Goal: Transaction & Acquisition: Purchase product/service

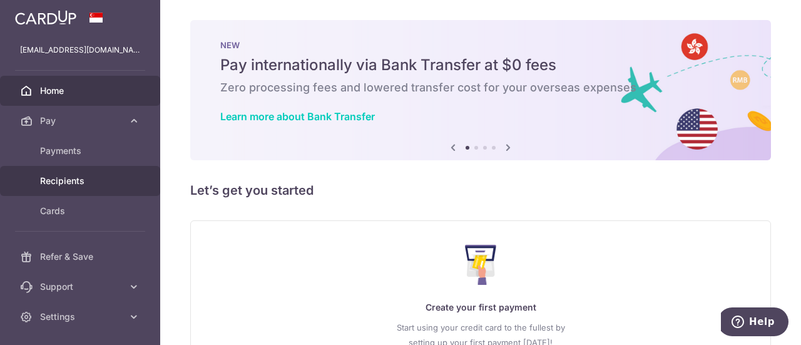
drag, startPoint x: 0, startPoint y: 0, endPoint x: 112, endPoint y: 176, distance: 209.0
click at [112, 176] on span "Recipients" at bounding box center [81, 181] width 83 height 13
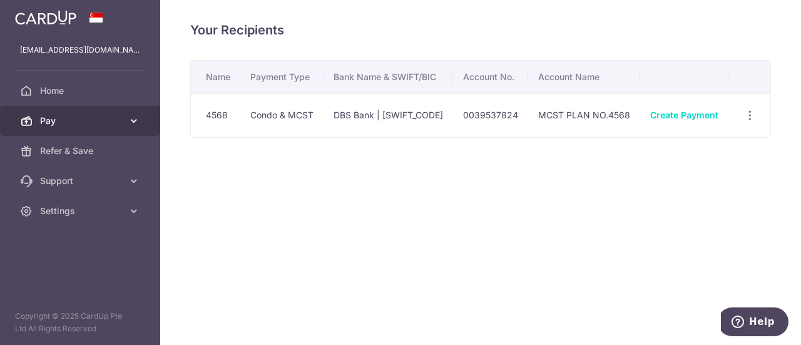
click at [110, 123] on span "Pay" at bounding box center [81, 121] width 83 height 13
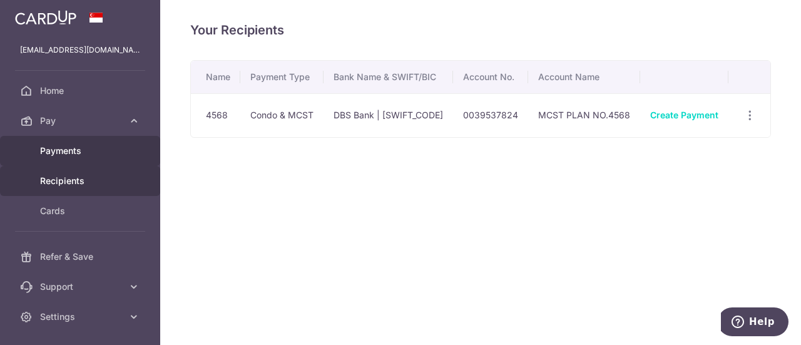
click at [88, 156] on span "Payments" at bounding box center [81, 151] width 83 height 13
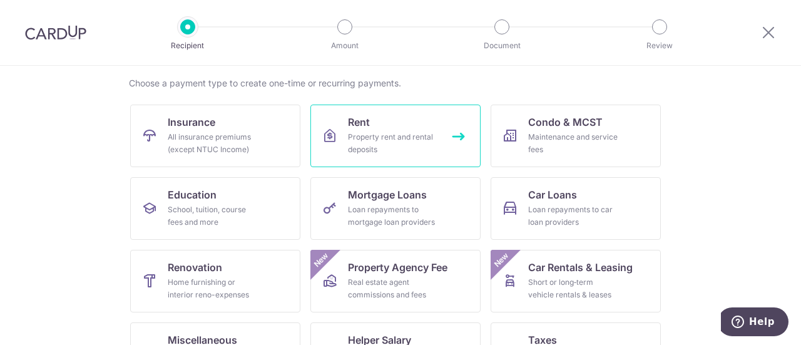
scroll to position [214, 0]
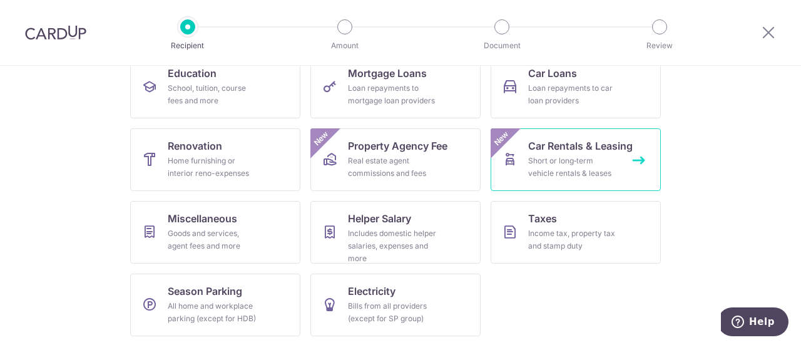
click at [578, 180] on link "Car Rentals & Leasing Short or long‑term vehicle rentals & leases New" at bounding box center [576, 159] width 170 height 63
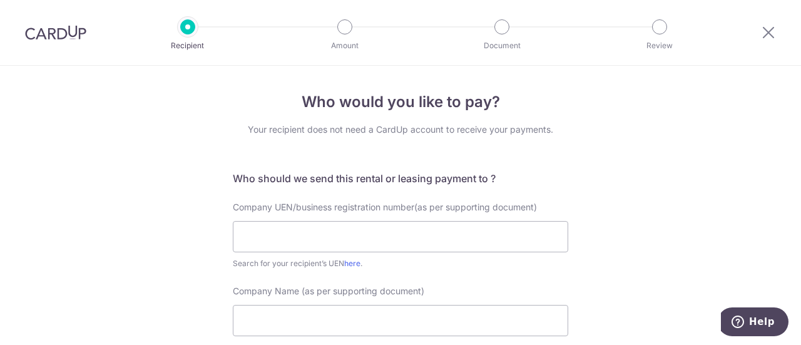
click at [748, 29] on div at bounding box center [768, 32] width 65 height 65
click at [772, 32] on icon at bounding box center [768, 32] width 15 height 16
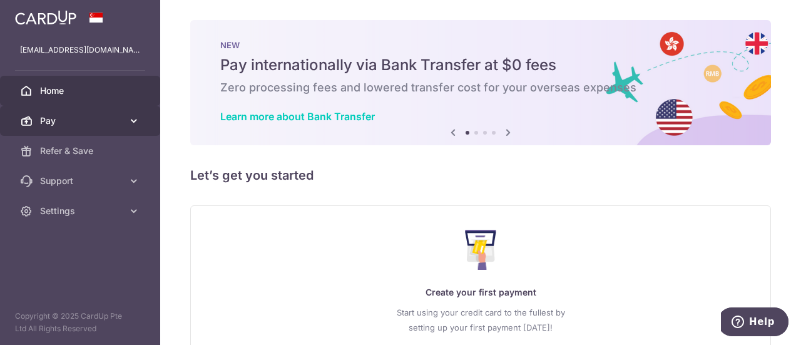
click at [98, 129] on link "Pay" at bounding box center [80, 121] width 160 height 30
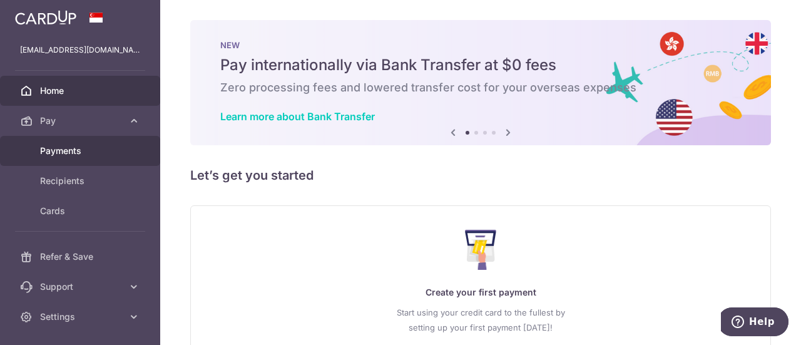
click at [97, 155] on span "Payments" at bounding box center [81, 151] width 83 height 13
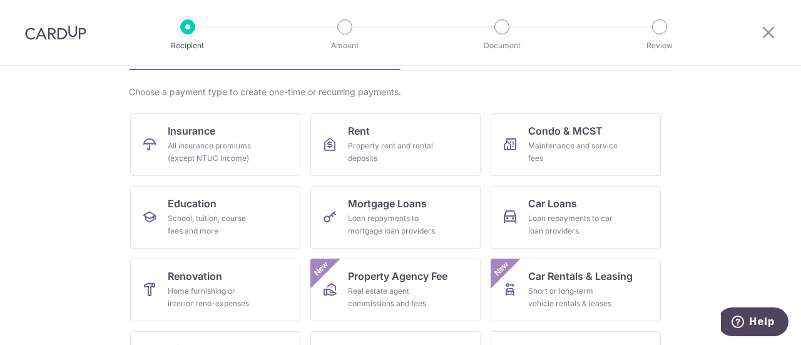
scroll to position [87, 0]
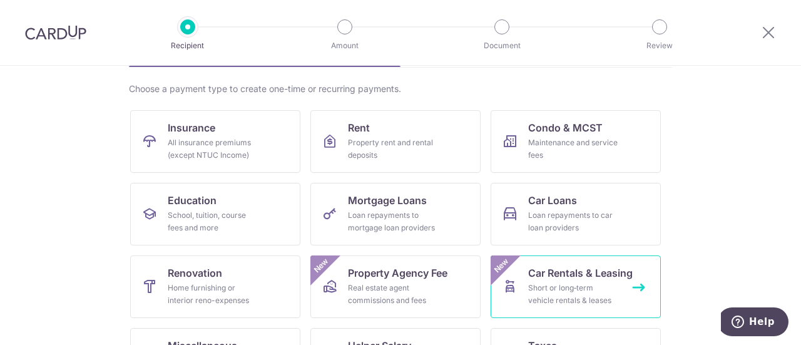
click at [586, 294] on div "Short or long‑term vehicle rentals & leases" at bounding box center [573, 294] width 90 height 25
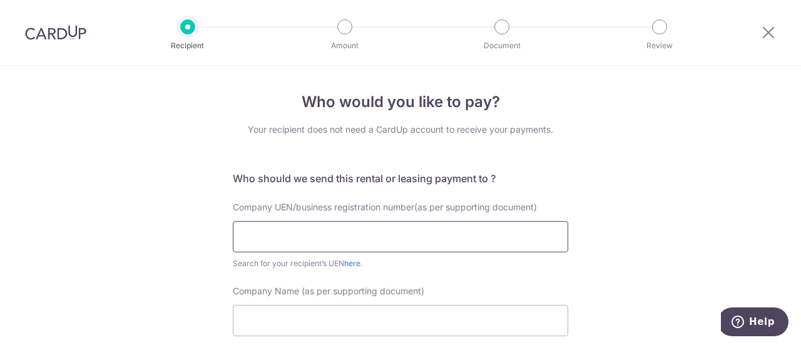
click at [363, 236] on input "text" at bounding box center [400, 236] width 335 height 31
paste input "199803778Z."
type input "199803778Z"
click at [360, 315] on input "Company Name (as per supporting document)" at bounding box center [400, 320] width 335 height 31
paste input "Mercedes-Benz Fleet Management Singapore Pte. Ltd."
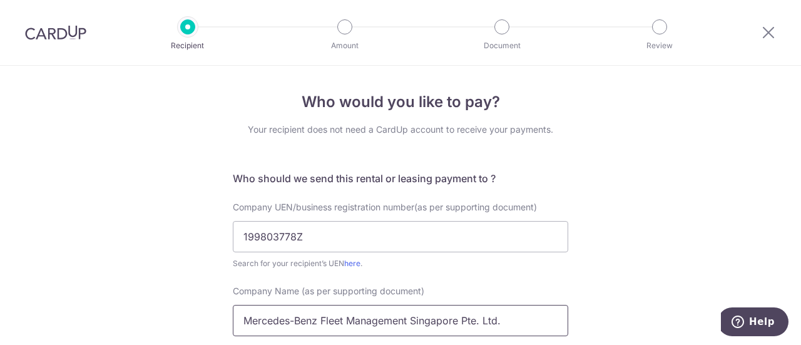
scroll to position [188, 0]
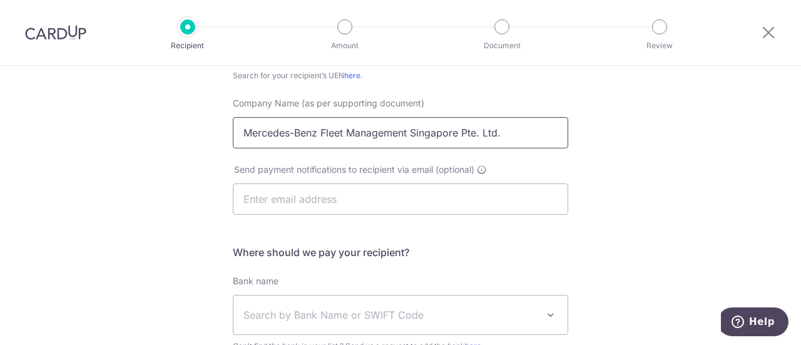
type input "Mercedes-Benz Fleet Management Singapore Pte. Ltd."
click at [397, 198] on input "text" at bounding box center [400, 198] width 335 height 31
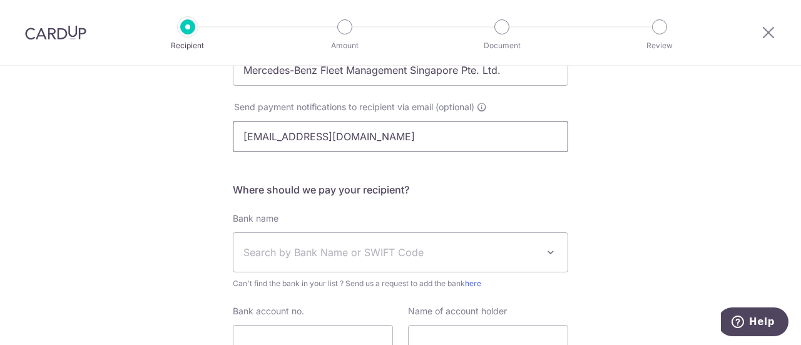
type input "alexleeks@gmail.com"
click at [348, 252] on span "Search by Bank Name or SWIFT Code" at bounding box center [390, 252] width 294 height 15
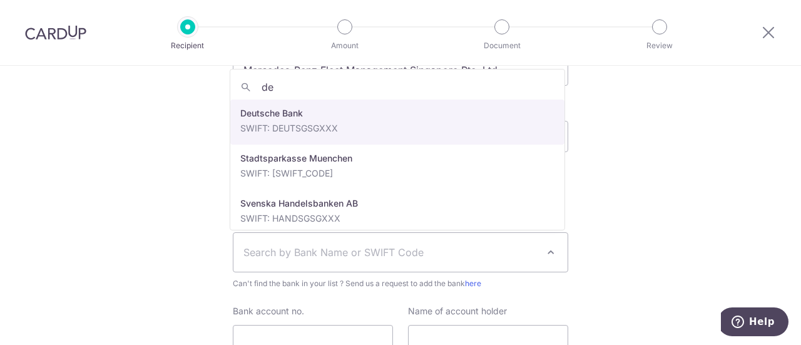
type input "de"
select select "7"
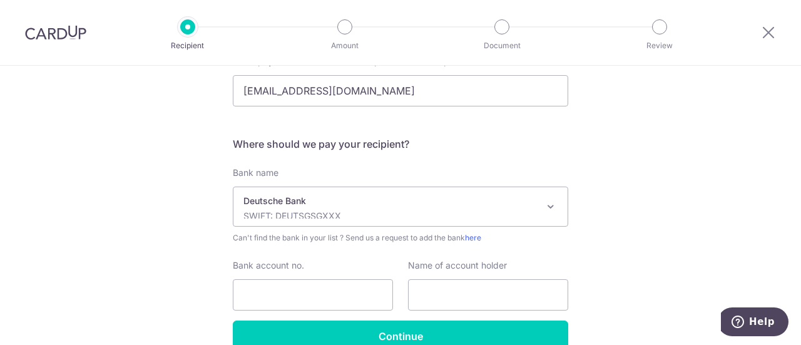
scroll to position [313, 0]
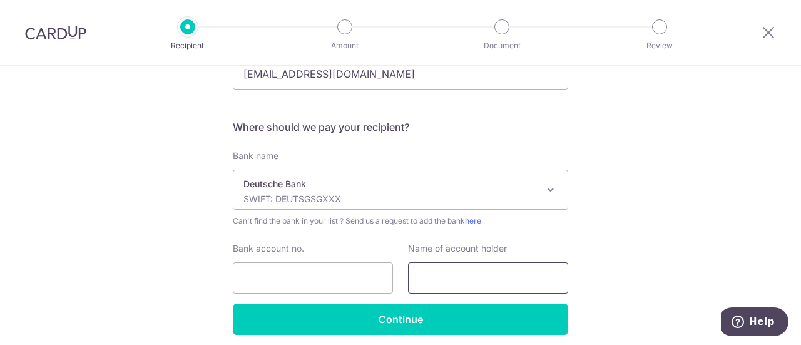
drag, startPoint x: 433, startPoint y: 281, endPoint x: 448, endPoint y: 259, distance: 26.6
click at [433, 281] on input "text" at bounding box center [488, 277] width 160 height 31
paste input "Mercedes-Benz Fleet Management Singapore Pte. Ltd."
type input "Mercedes-Benz Fleet Management Singapore Pte. Ltd."
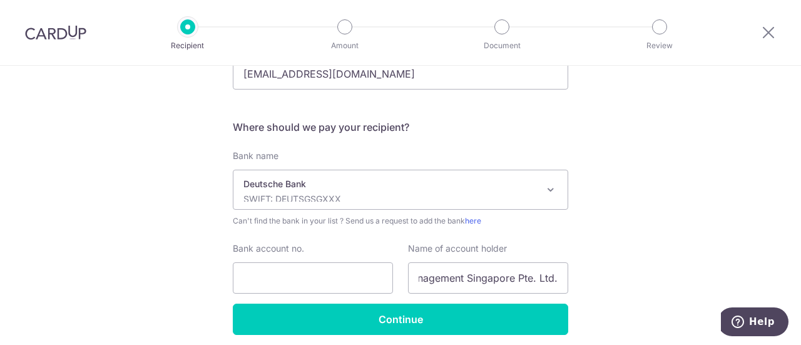
scroll to position [0, 0]
click at [313, 268] on input "Bank account no." at bounding box center [313, 277] width 160 height 31
paste input "2536217000."
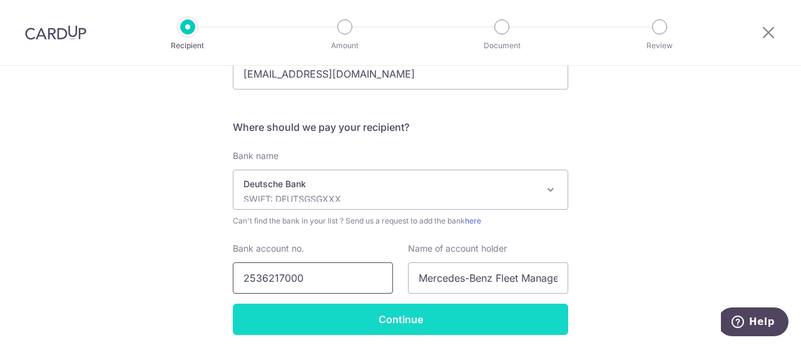
type input "2536217000"
click at [385, 320] on input "Continue" at bounding box center [400, 319] width 335 height 31
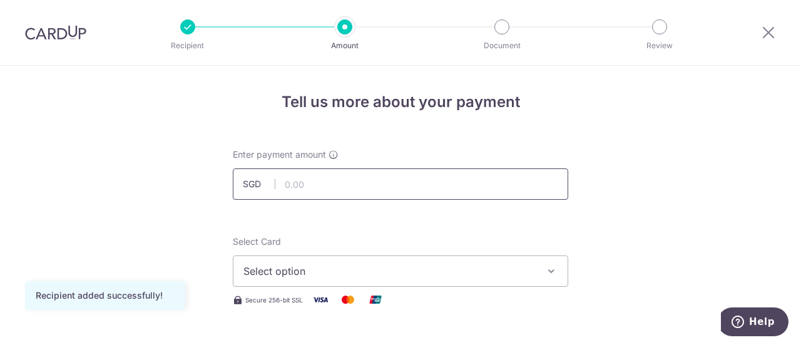
click at [345, 185] on input "text" at bounding box center [400, 183] width 335 height 31
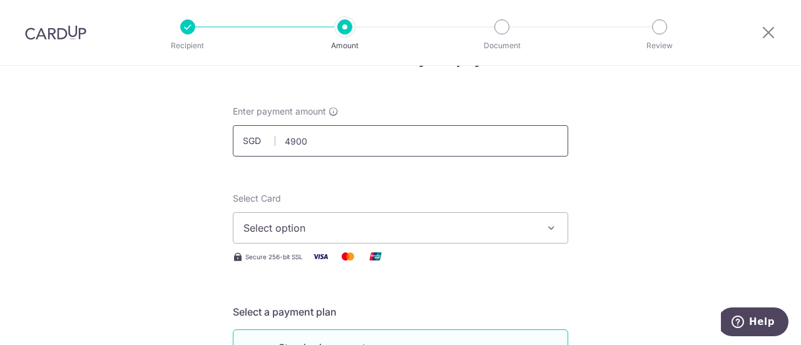
scroll to position [63, 0]
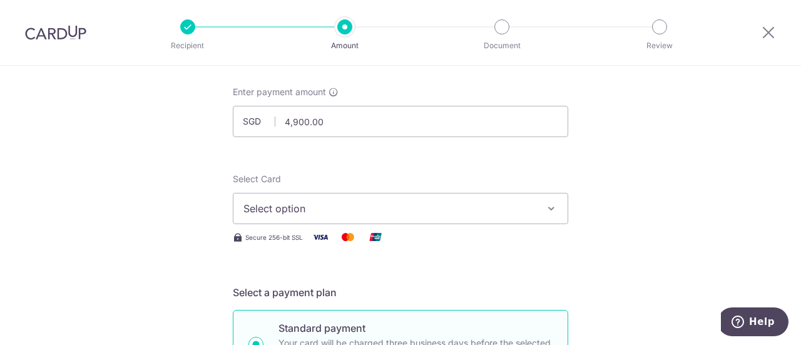
type input "4,900.00"
click at [361, 213] on span "Select option" at bounding box center [389, 208] width 292 height 15
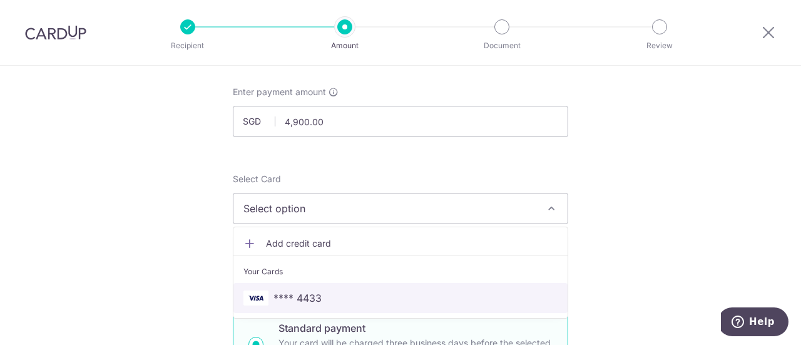
click at [348, 298] on span "**** 4433" at bounding box center [400, 297] width 314 height 15
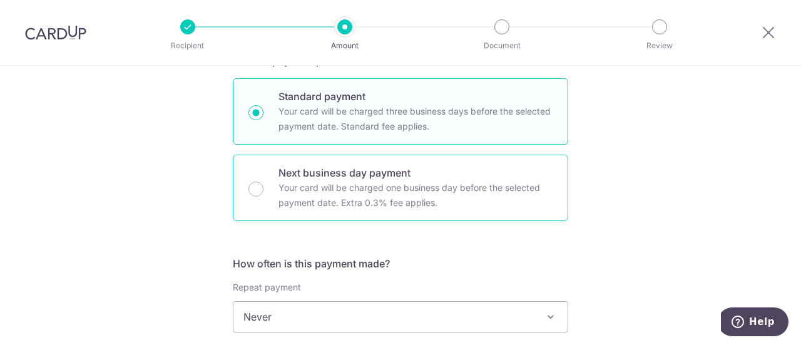
scroll to position [375, 0]
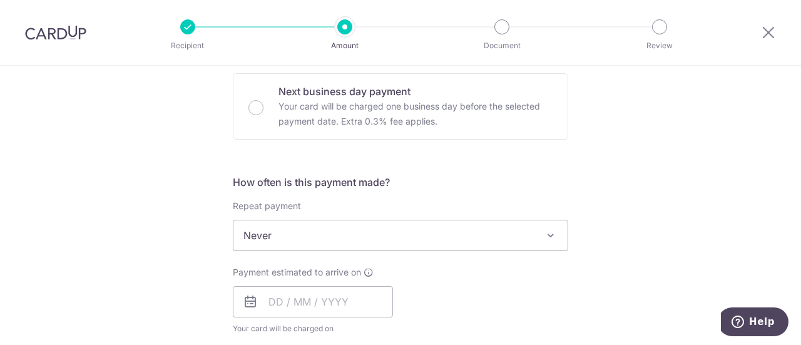
click at [344, 236] on span "Never" at bounding box center [400, 235] width 334 height 30
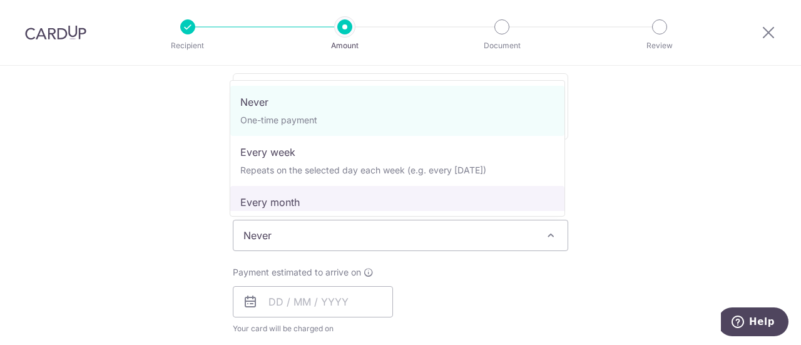
select select "3"
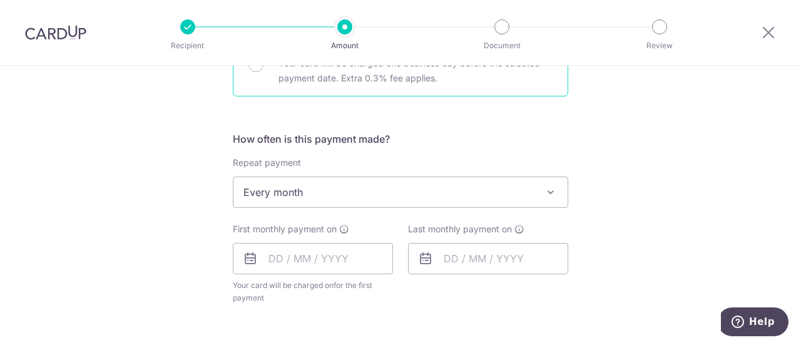
scroll to position [438, 0]
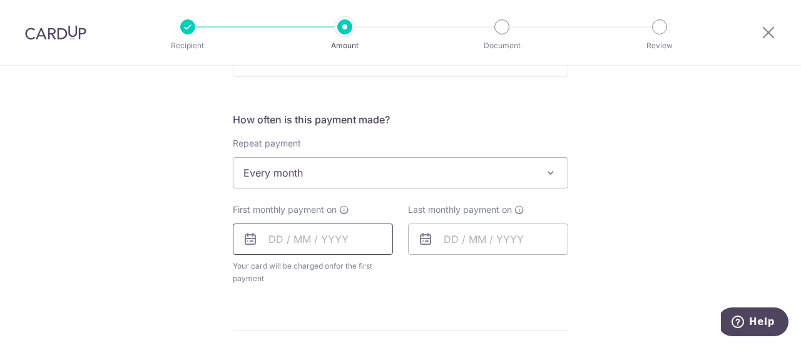
click at [321, 237] on input "text" at bounding box center [313, 238] width 160 height 31
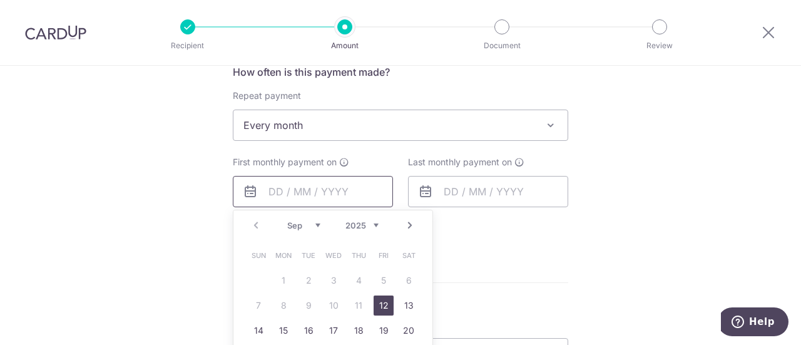
scroll to position [501, 0]
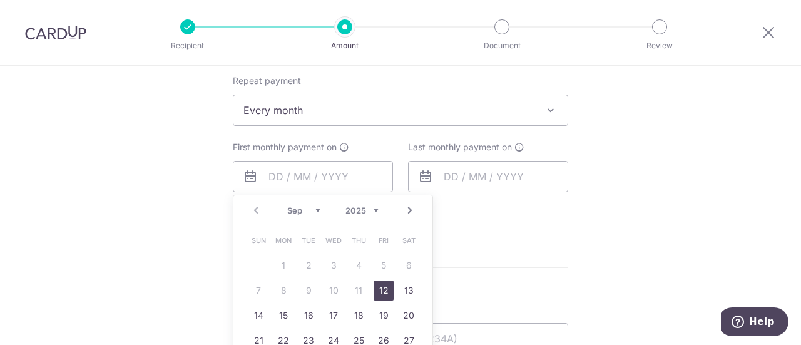
click at [285, 265] on table "Sun Mon Tue Wed Thu Fri Sat 1 2 3 4 5 6 7 8 9 10 11 12 13 14 15 16 17 18 19 20 …" at bounding box center [333, 303] width 175 height 150
click at [406, 207] on link "Next" at bounding box center [409, 210] width 15 height 15
click at [333, 261] on link "1" at bounding box center [334, 265] width 20 height 20
type input "[DATE]"
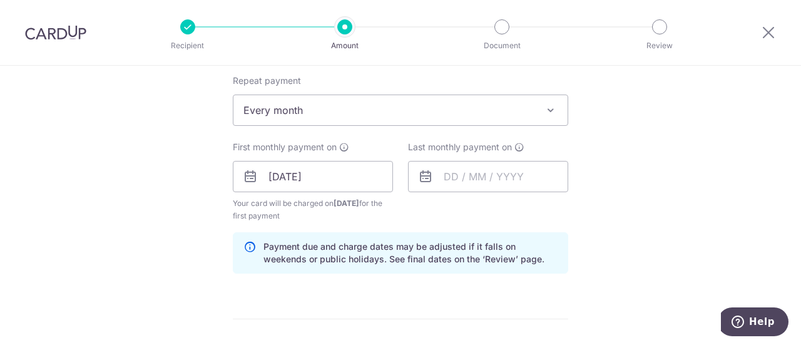
click at [453, 196] on div "Last monthly payment on" at bounding box center [487, 181] width 175 height 81
click at [453, 182] on input "text" at bounding box center [488, 176] width 160 height 31
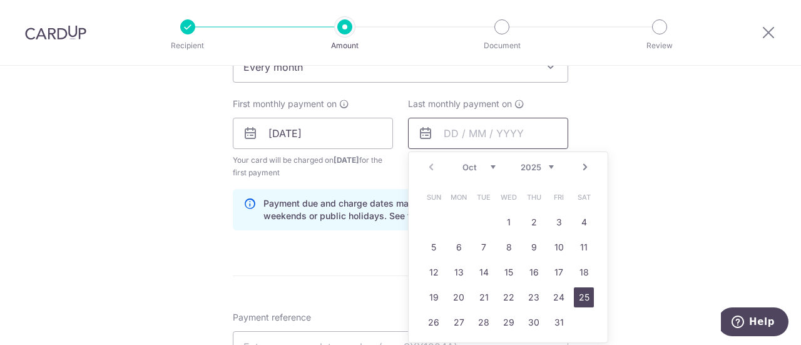
scroll to position [563, 0]
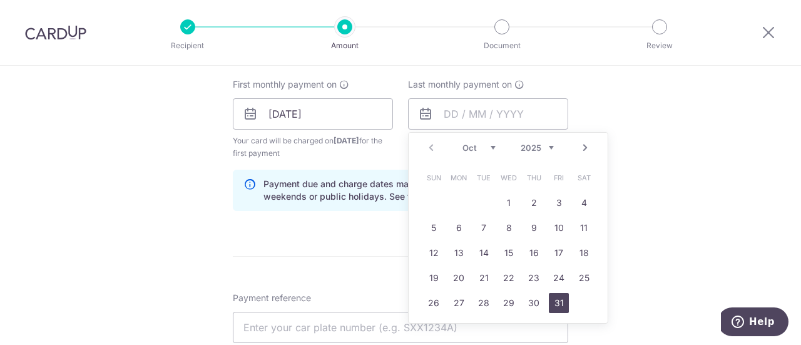
click at [553, 305] on link "31" at bounding box center [559, 303] width 20 height 20
type input "[DATE]"
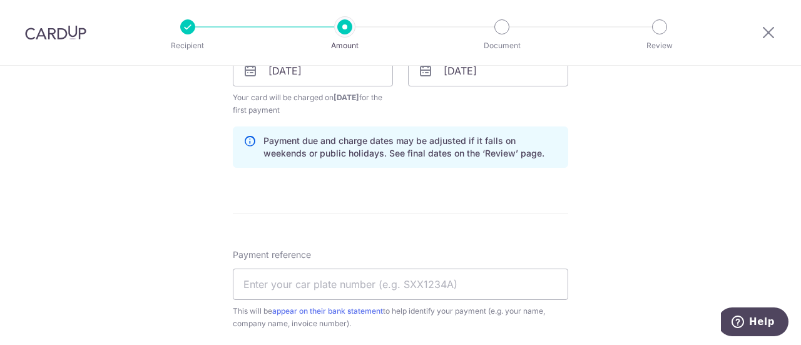
scroll to position [626, 0]
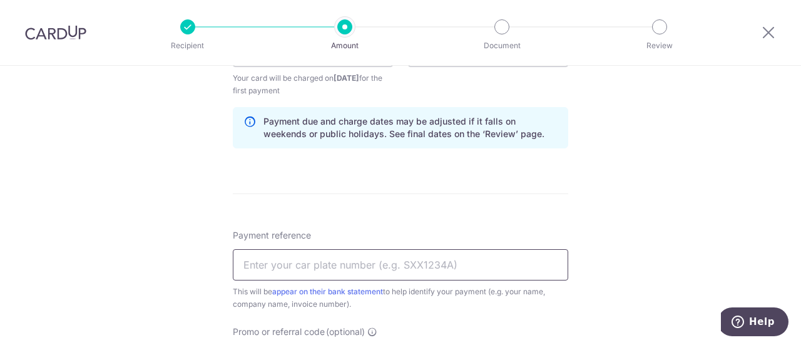
click at [367, 265] on input "Payment reference" at bounding box center [400, 264] width 335 height 31
paste input "SKN7773C"
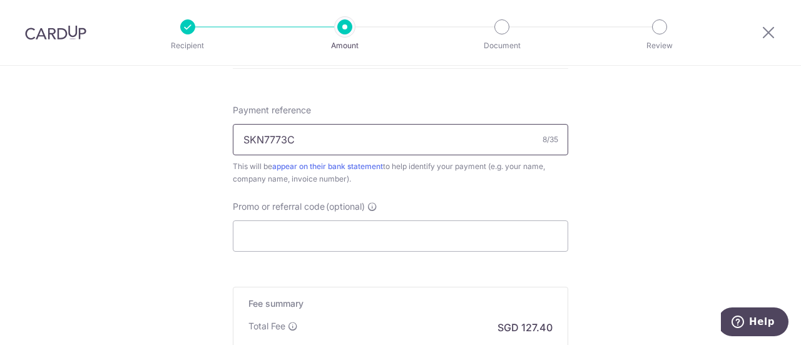
scroll to position [814, 0]
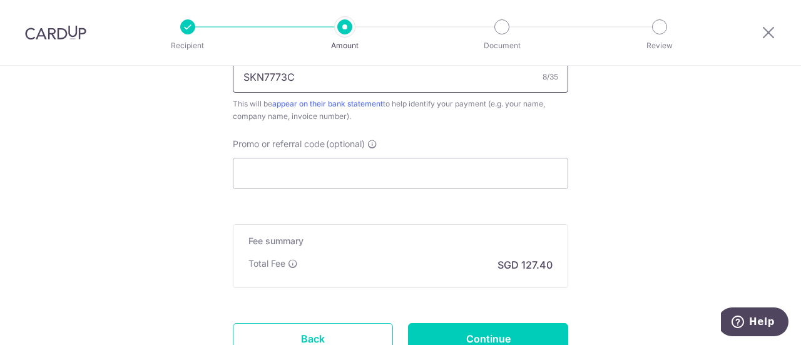
type input "SKN7773C"
click at [426, 181] on input "Promo or referral code (optional)" at bounding box center [400, 173] width 335 height 31
paste input "3HOME25R"
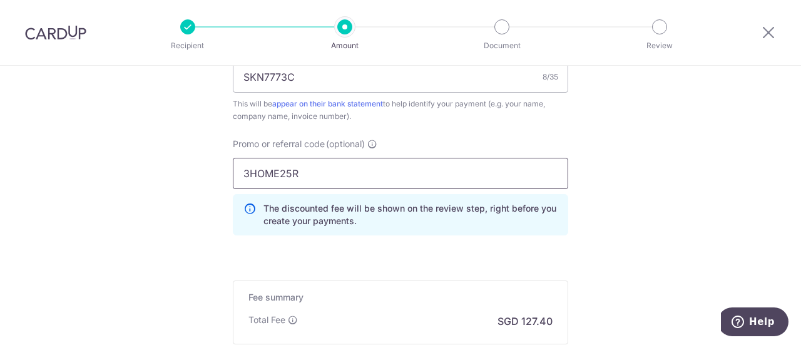
type input "3HOME25R"
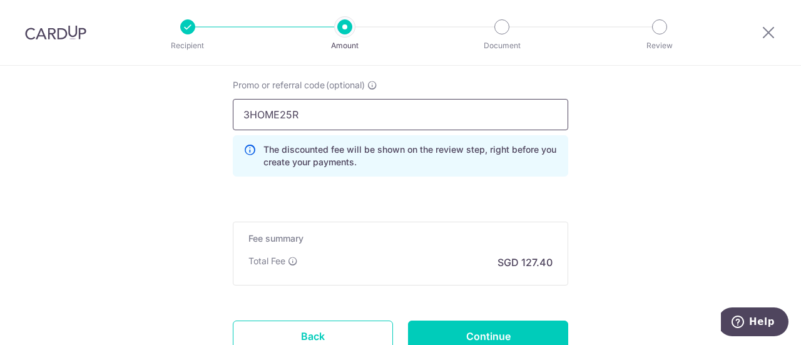
scroll to position [969, 0]
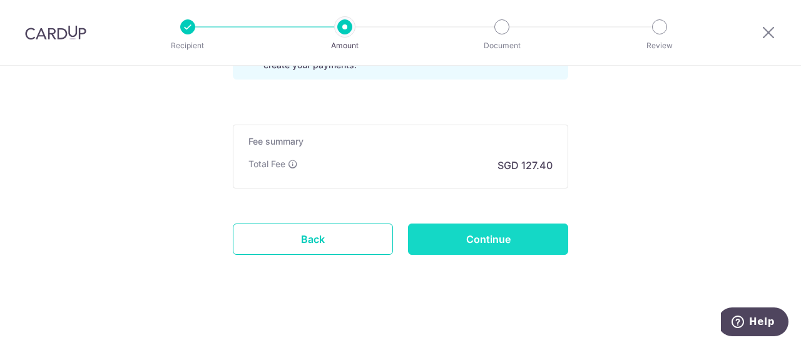
click at [519, 231] on input "Continue" at bounding box center [488, 238] width 160 height 31
type input "Create Schedule"
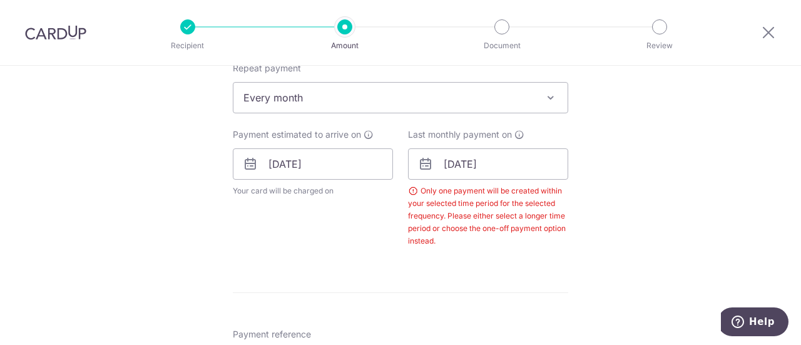
scroll to position [506, 0]
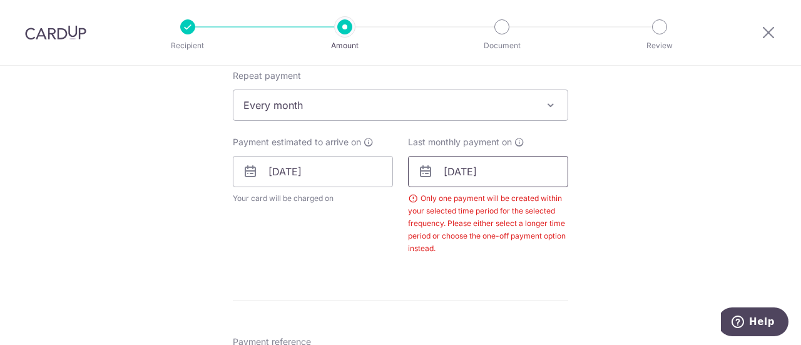
click at [517, 165] on input "31/10/2025" at bounding box center [488, 171] width 160 height 31
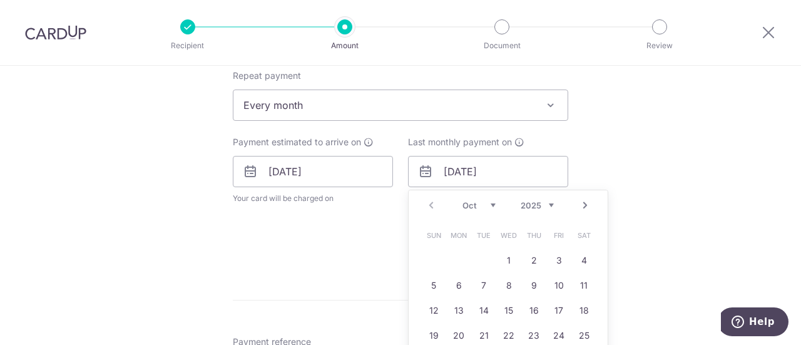
click at [491, 202] on select "Oct Nov Dec" at bounding box center [478, 205] width 33 height 10
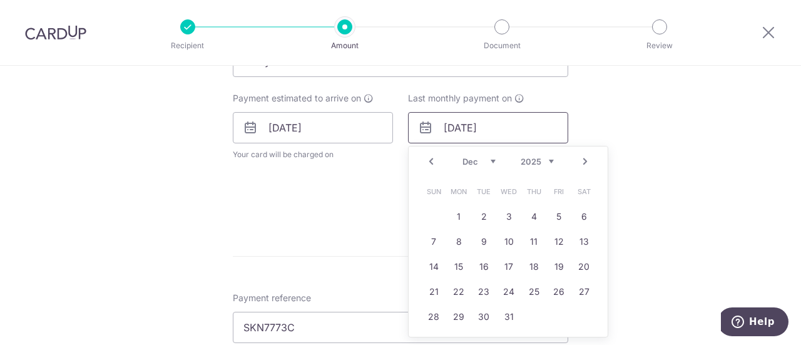
scroll to position [568, 0]
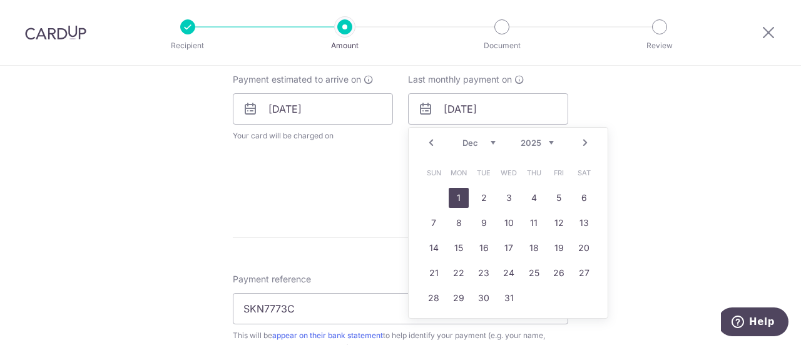
click at [454, 195] on link "1" at bounding box center [459, 198] width 20 height 20
type input "01/12/2025"
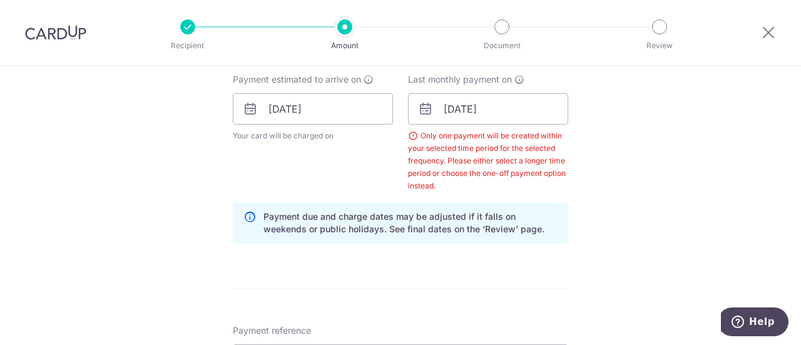
click at [494, 162] on div "Only one payment will be created within your selected time period for the selec…" at bounding box center [488, 161] width 160 height 63
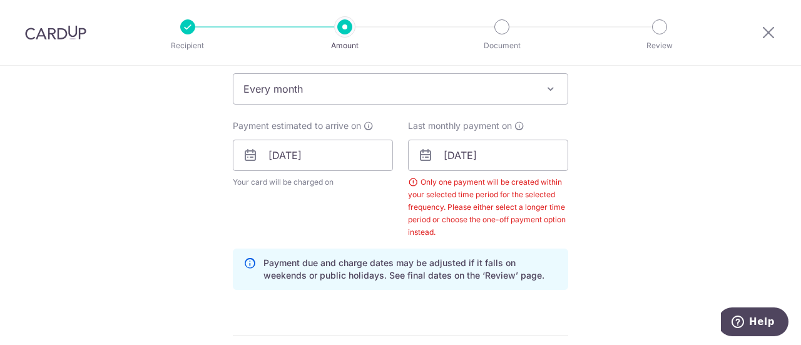
scroll to position [506, 0]
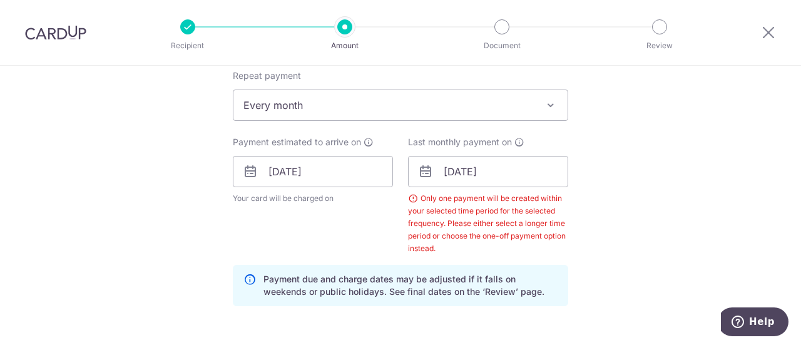
click at [544, 219] on div "Only one payment will be created within your selected time period for the selec…" at bounding box center [488, 223] width 160 height 63
click at [484, 250] on div "Only one payment will be created within your selected time period for the selec…" at bounding box center [488, 223] width 160 height 63
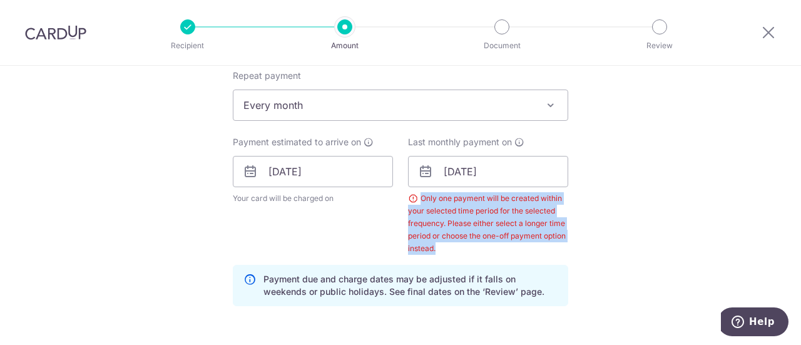
drag, startPoint x: 441, startPoint y: 250, endPoint x: 404, endPoint y: 193, distance: 67.3
click at [408, 193] on div "Only one payment will be created within your selected time period for the selec…" at bounding box center [488, 223] width 160 height 63
copy div "Only one payment will be created within your selected time period for the selec…"
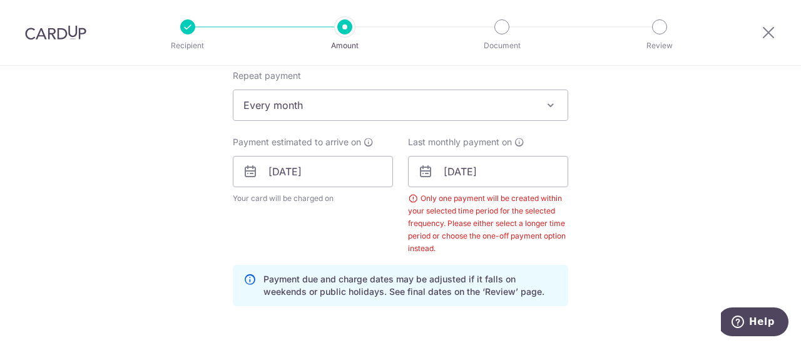
click at [344, 222] on div "Payment estimated to arrive on 01/10/2025 Your card will be charged on for the …" at bounding box center [312, 195] width 175 height 119
click at [319, 175] on input "01/10/2025" at bounding box center [313, 171] width 160 height 31
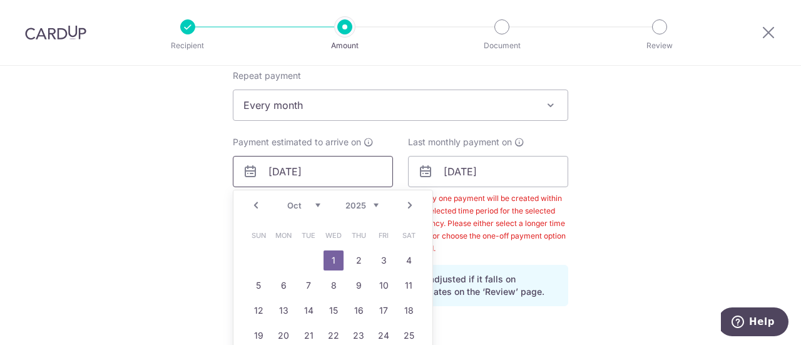
scroll to position [568, 0]
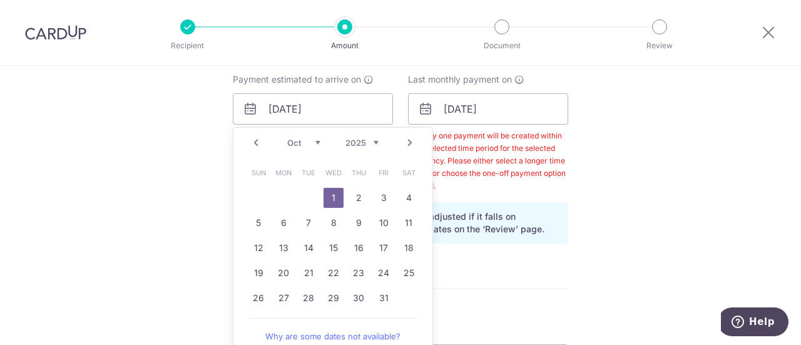
click at [312, 142] on select "Sep Oct Nov Dec" at bounding box center [303, 143] width 33 height 10
click at [305, 295] on link "30" at bounding box center [308, 298] width 20 height 20
type input "[DATE]"
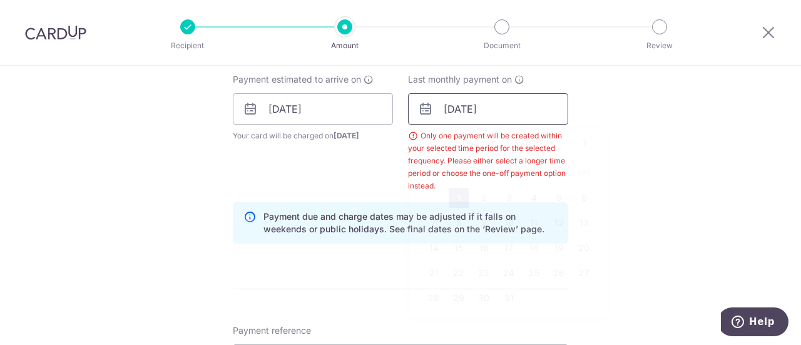
click at [506, 115] on input "01/12/2025" at bounding box center [488, 108] width 160 height 31
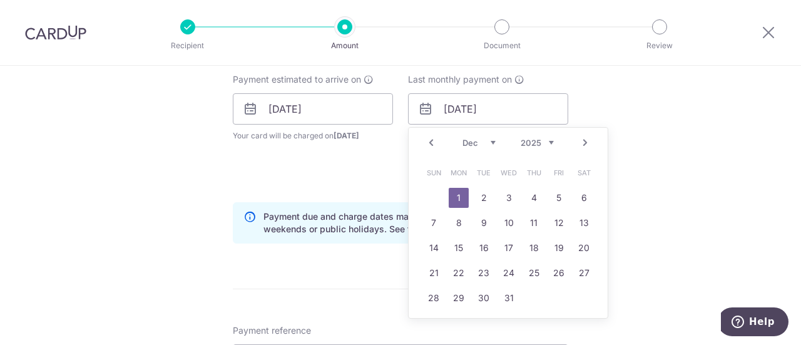
click at [483, 141] on select "Sep Oct Nov Dec" at bounding box center [478, 143] width 33 height 10
click at [424, 322] on link "30" at bounding box center [434, 323] width 20 height 20
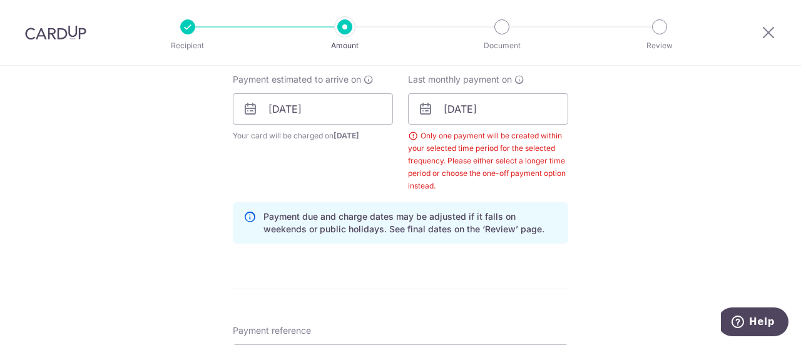
click at [651, 188] on div "Tell us more about your payment Enter payment amount SGD 4,900.00 4900.00 Selec…" at bounding box center [400, 142] width 801 height 1290
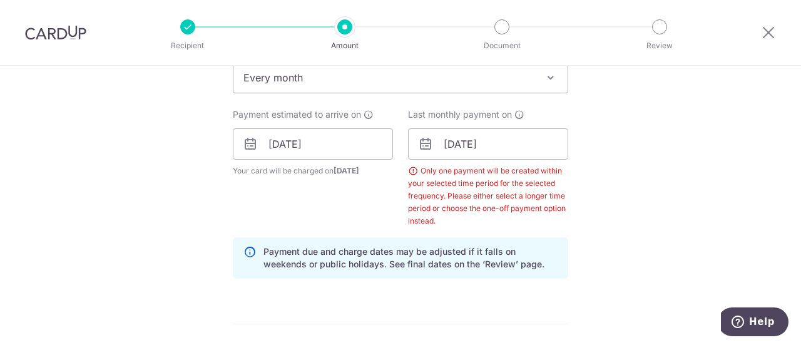
scroll to position [506, 0]
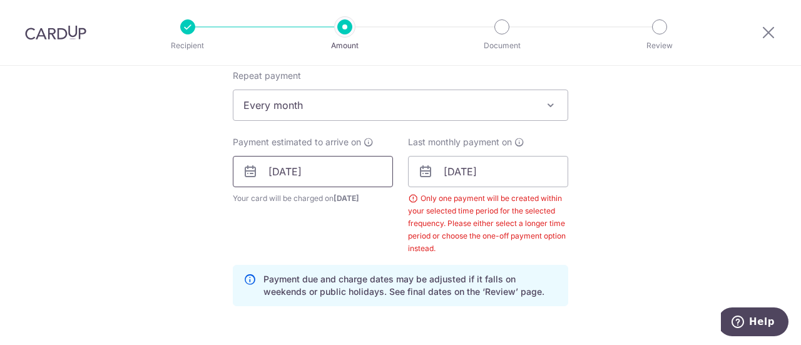
click at [364, 170] on input "[DATE]" at bounding box center [313, 171] width 160 height 31
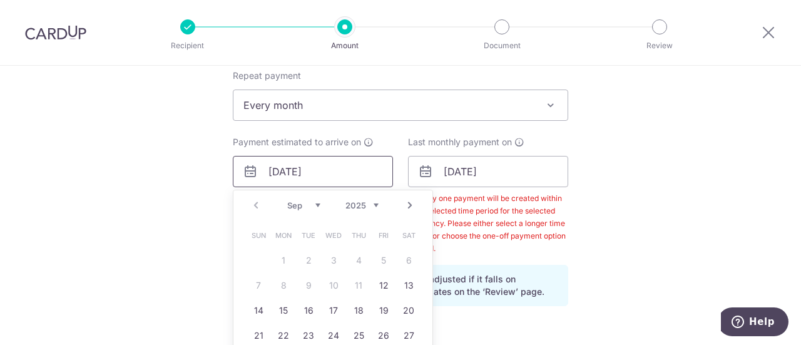
scroll to position [568, 0]
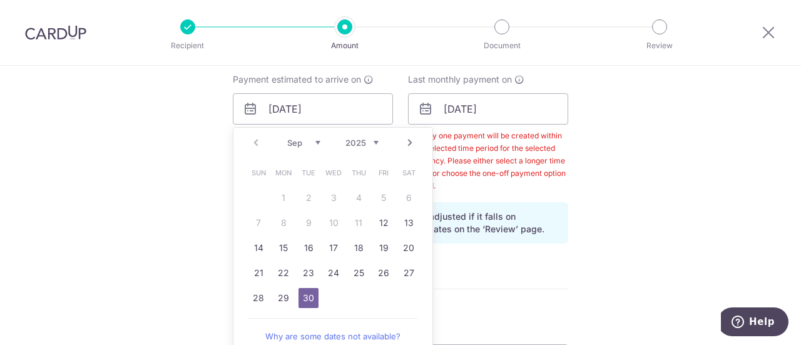
click at [571, 134] on div "Last monthly payment on 30/11/2025 Only one payment will be created within your…" at bounding box center [487, 132] width 175 height 119
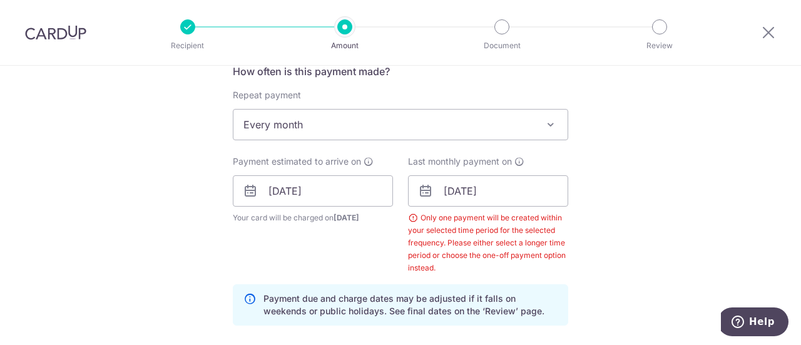
scroll to position [506, 0]
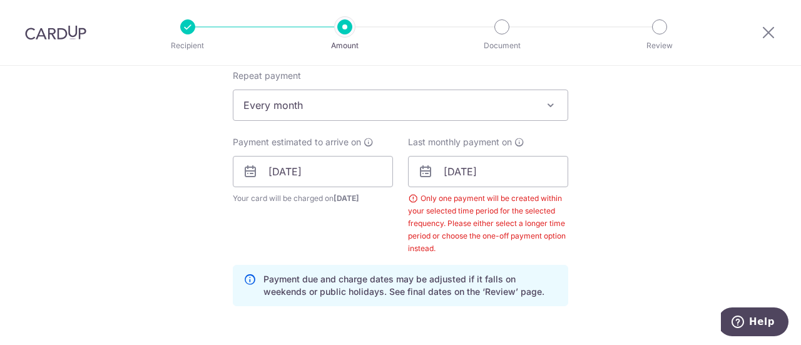
click at [499, 94] on span "Every month" at bounding box center [400, 105] width 334 height 30
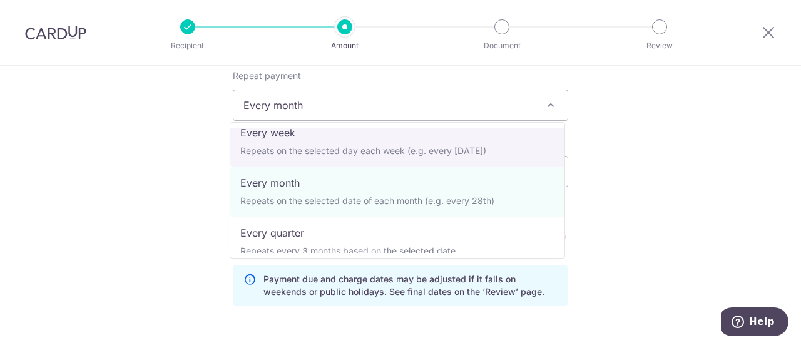
scroll to position [125, 0]
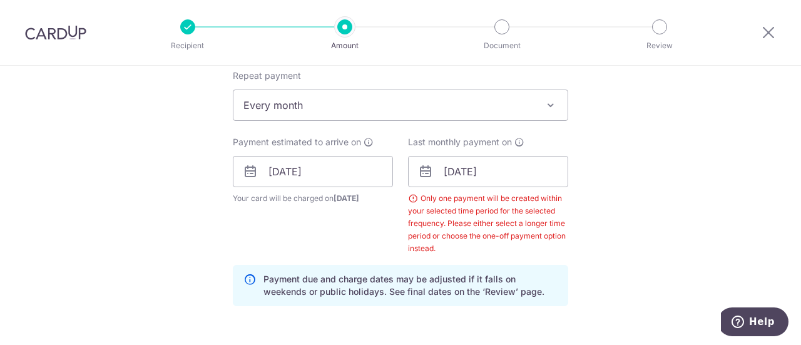
click at [717, 190] on div "Tell us more about your payment Enter payment amount SGD 4,900.00 4900.00 Selec…" at bounding box center [400, 205] width 801 height 1290
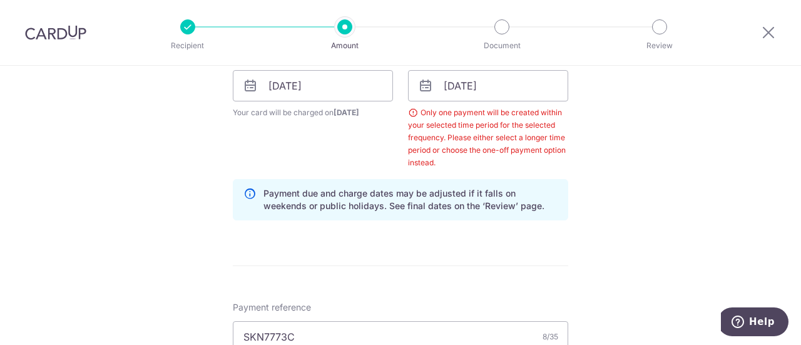
scroll to position [444, 0]
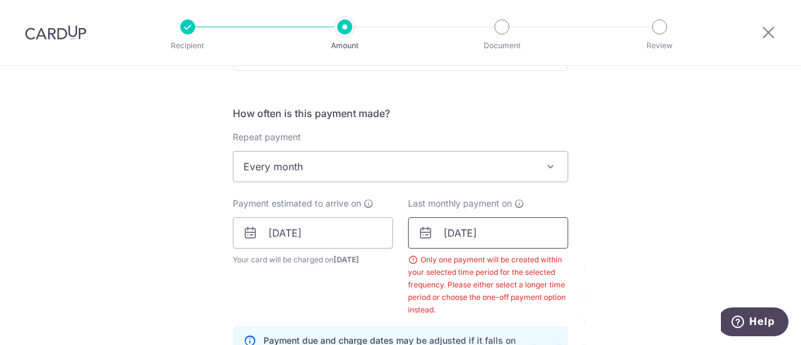
click at [450, 227] on input "[DATE]" at bounding box center [488, 232] width 160 height 31
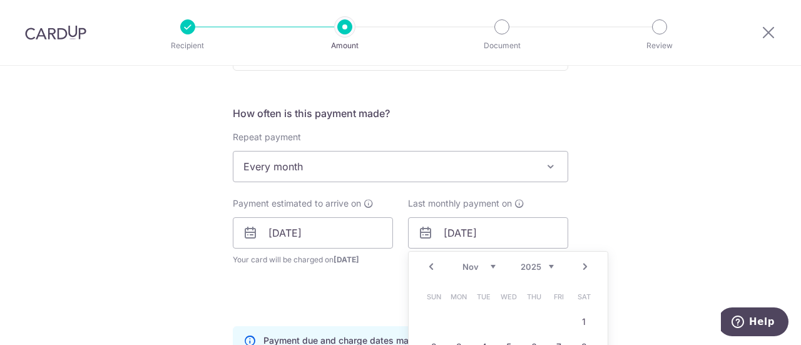
click at [424, 265] on link "Prev" at bounding box center [431, 266] width 15 height 15
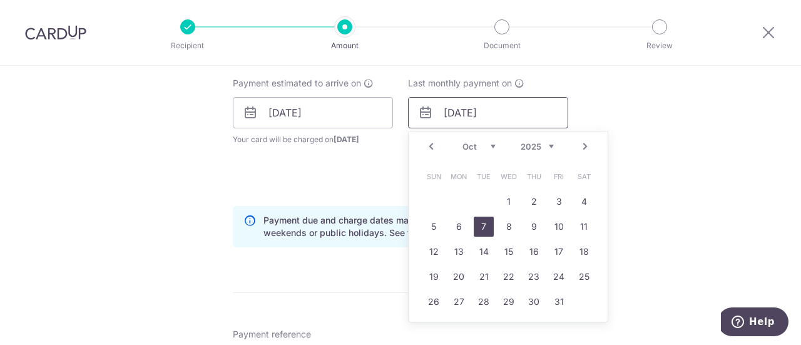
scroll to position [569, 0]
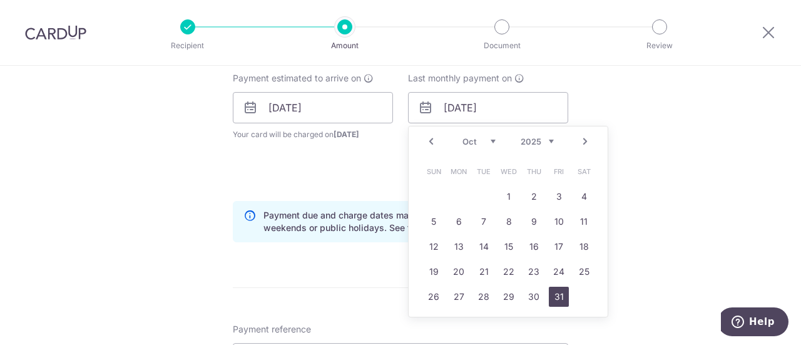
click at [561, 298] on link "31" at bounding box center [559, 297] width 20 height 20
type input "31/10/2025"
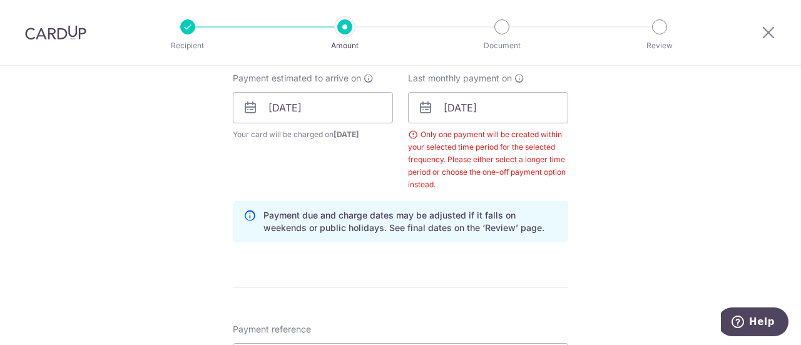
click at [621, 192] on div "Tell us more about your payment Enter payment amount SGD 4,900.00 4900.00 Selec…" at bounding box center [400, 141] width 801 height 1290
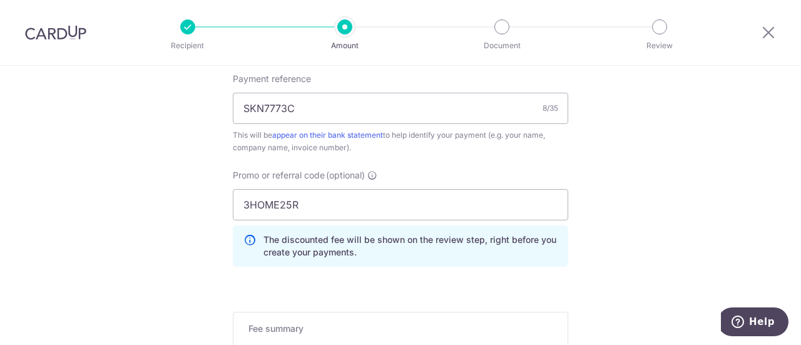
scroll to position [444, 0]
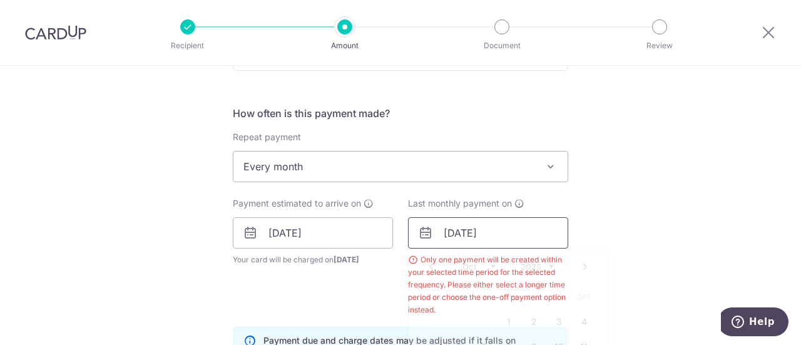
click at [465, 236] on input "31/10/2025" at bounding box center [488, 232] width 160 height 31
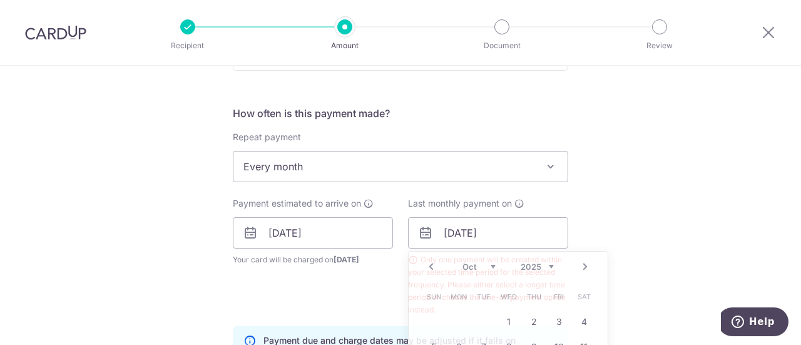
click at [591, 222] on div "Tell us more about your payment Enter payment amount SGD 4,900.00 4900.00 Selec…" at bounding box center [400, 266] width 801 height 1290
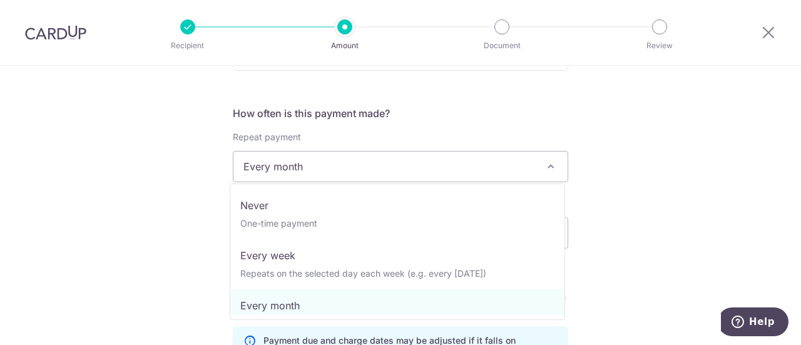
click at [497, 159] on span "Every month" at bounding box center [400, 166] width 334 height 30
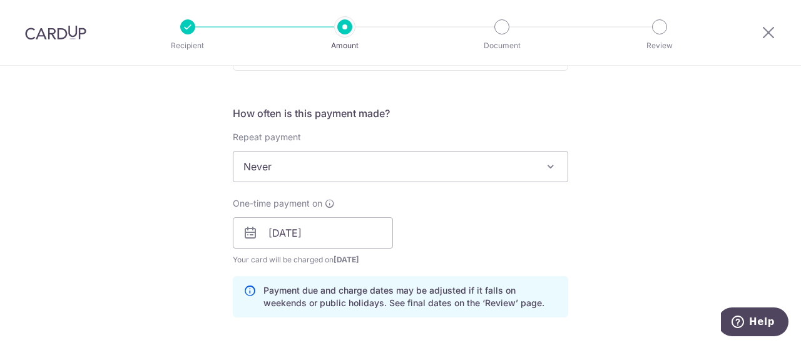
scroll to position [507, 0]
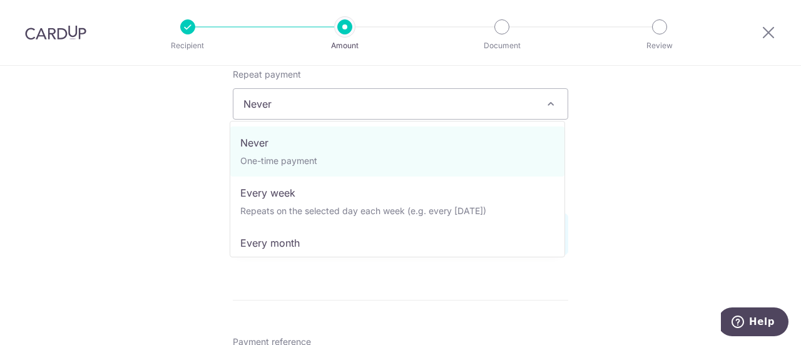
click at [479, 110] on span "Never" at bounding box center [400, 104] width 334 height 30
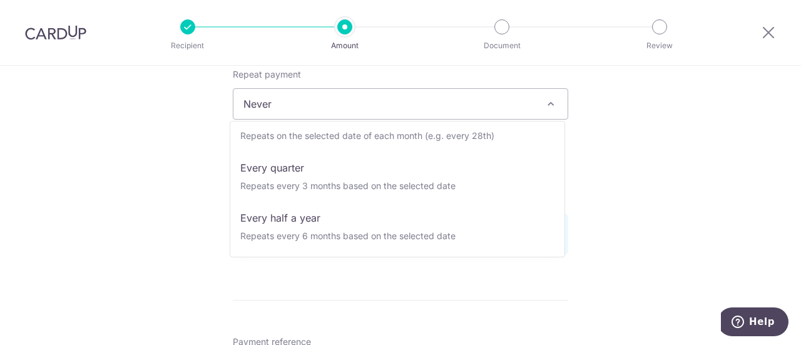
scroll to position [63, 0]
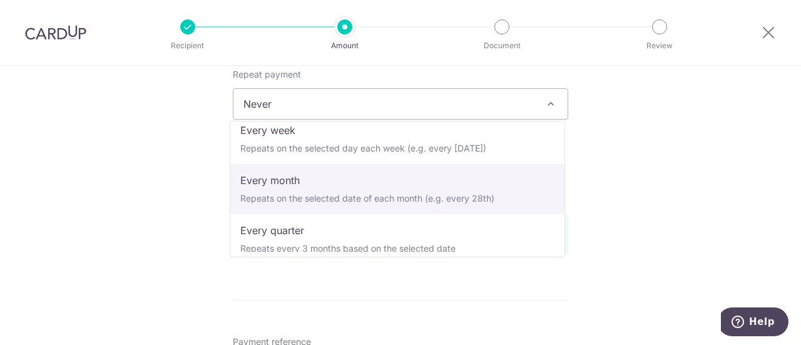
select select "3"
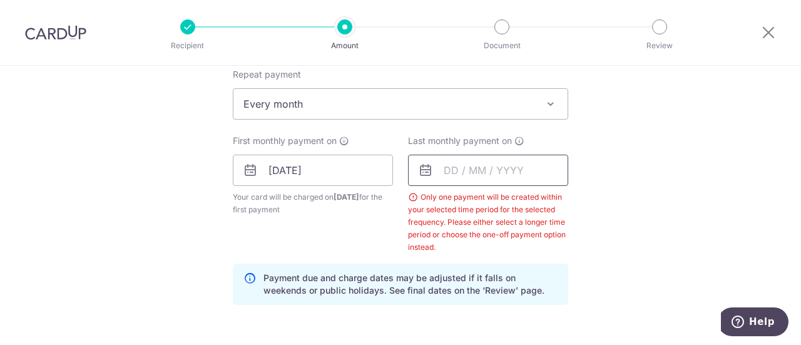
click at [509, 165] on input "text" at bounding box center [488, 170] width 160 height 31
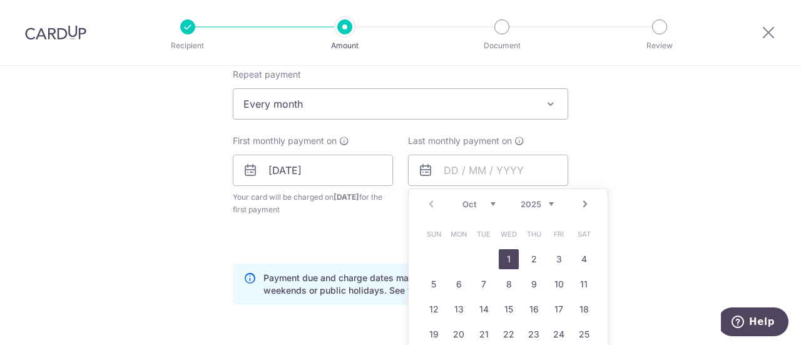
click at [573, 205] on div "Prev Next Oct Nov Dec 2025 2026 2027 2028 2029 2030 2031 2032 2033 2034 2035" at bounding box center [508, 204] width 199 height 30
click at [578, 204] on link "Next" at bounding box center [585, 203] width 15 height 15
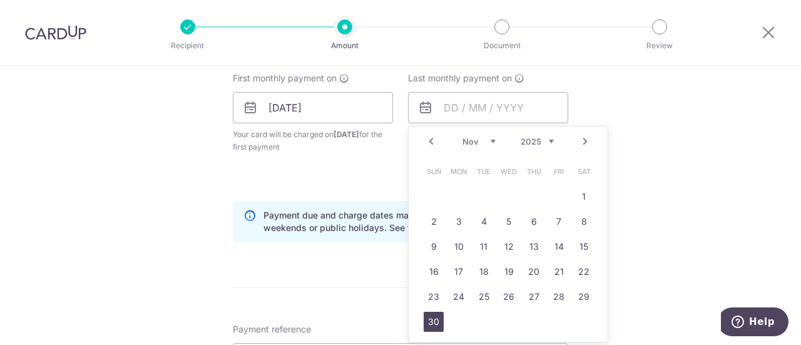
click at [437, 322] on link "30" at bounding box center [434, 322] width 20 height 20
type input "[DATE]"
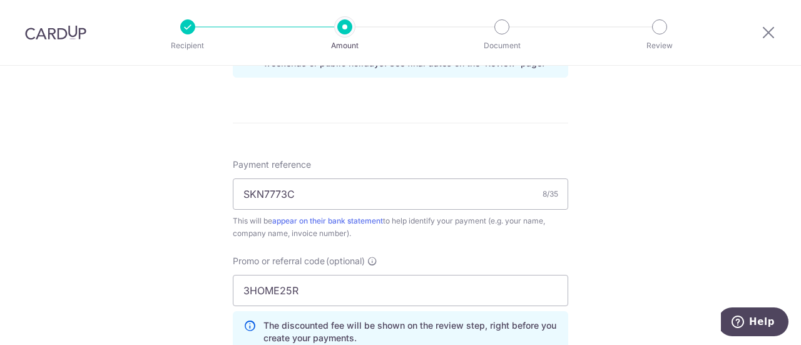
scroll to position [945, 0]
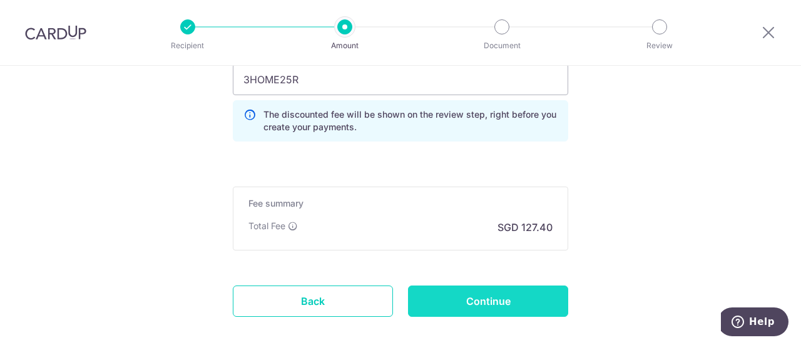
click at [533, 300] on input "Continue" at bounding box center [488, 300] width 160 height 31
type input "Create Schedule"
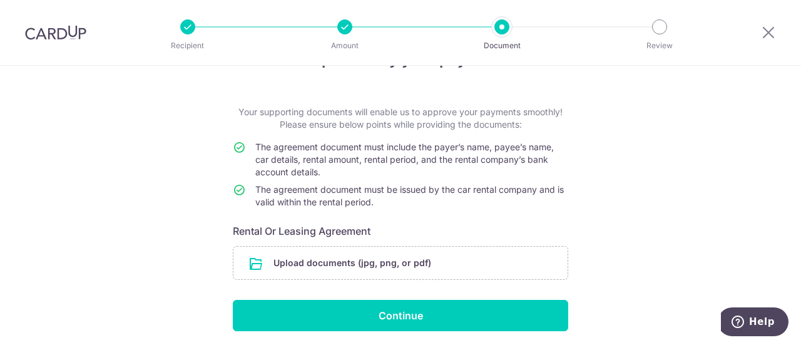
scroll to position [24, 0]
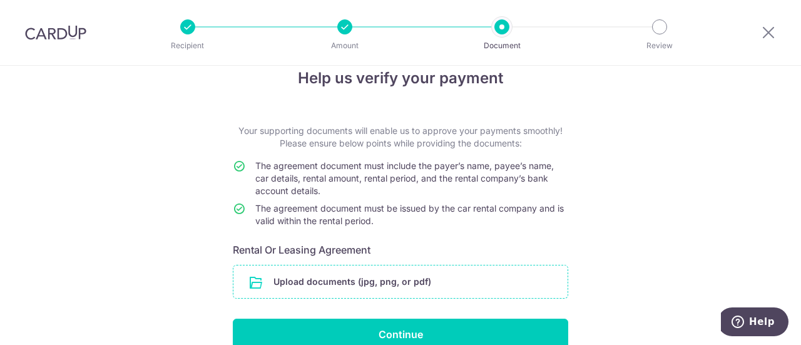
click at [335, 280] on input "file" at bounding box center [400, 281] width 334 height 33
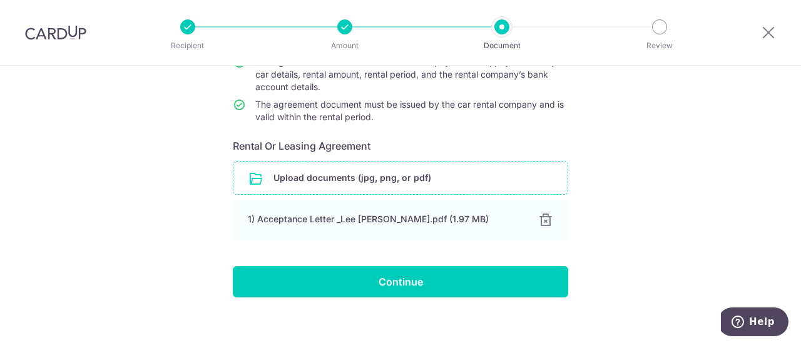
scroll to position [138, 0]
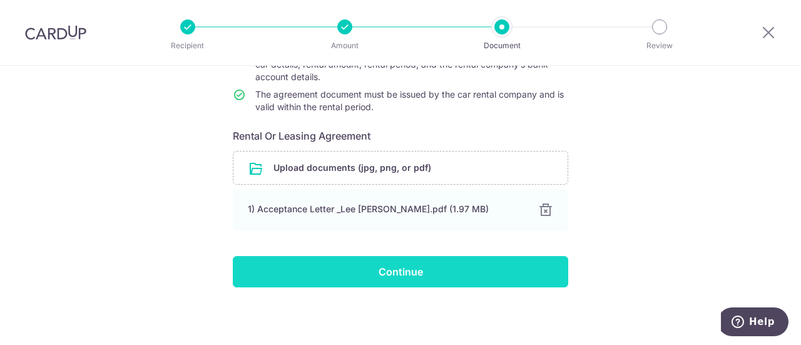
click at [480, 272] on input "Continue" at bounding box center [400, 271] width 335 height 31
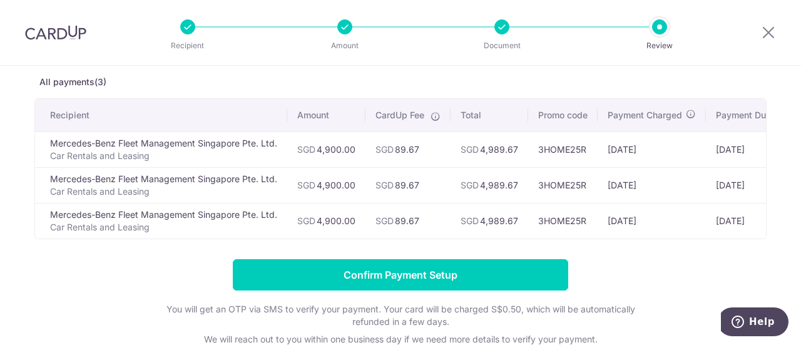
click at [201, 186] on p "Car Rentals and Leasing" at bounding box center [163, 191] width 227 height 13
drag, startPoint x: 762, startPoint y: 33, endPoint x: 452, endPoint y: 78, distance: 313.6
click at [762, 33] on icon at bounding box center [768, 32] width 15 height 16
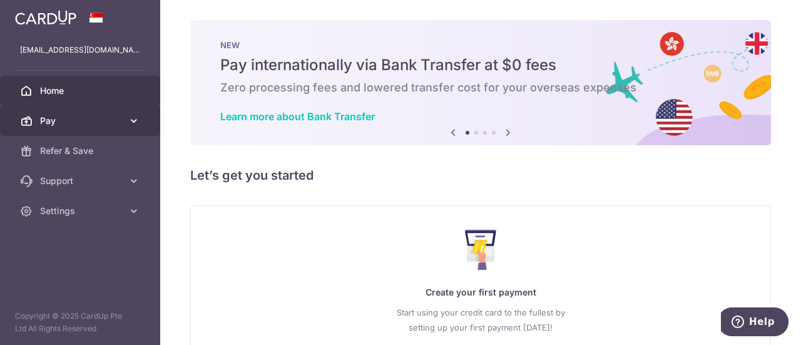
click at [102, 120] on span "Pay" at bounding box center [81, 121] width 83 height 13
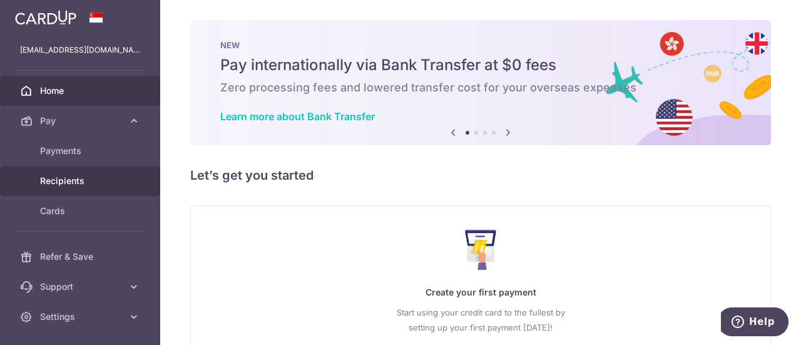
click at [73, 188] on link "Recipients" at bounding box center [80, 181] width 160 height 30
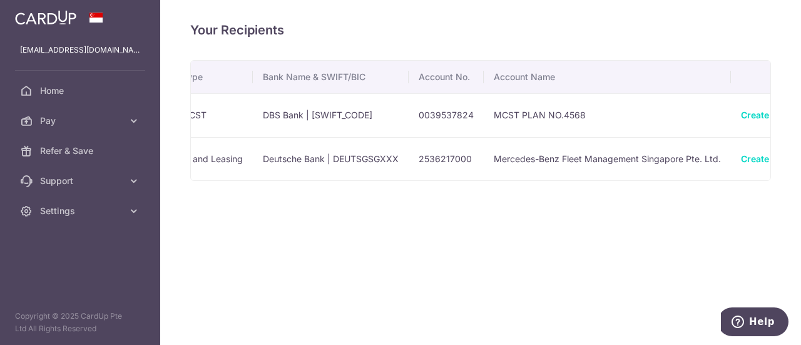
scroll to position [0, 404]
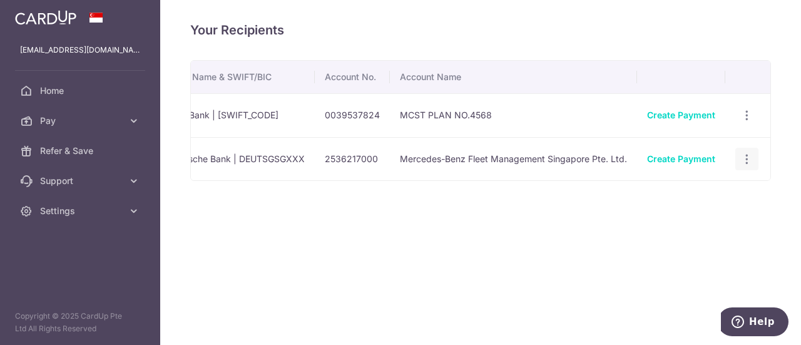
click at [746, 158] on icon "button" at bounding box center [746, 159] width 13 height 13
click at [534, 214] on div "Name Payment Type Bank Name & SWIFT/BIC Account No. Account Name 4568 Condo & M…" at bounding box center [480, 156] width 581 height 193
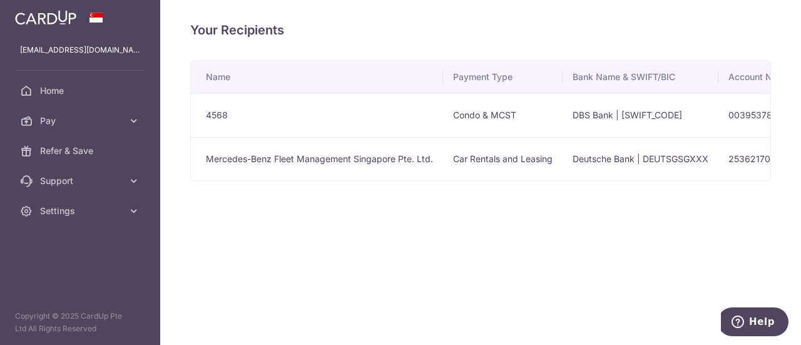
click at [740, 240] on div "Your Recipients Name Payment Type Bank Name & SWIFT/BIC Account No. Account Nam…" at bounding box center [480, 172] width 641 height 345
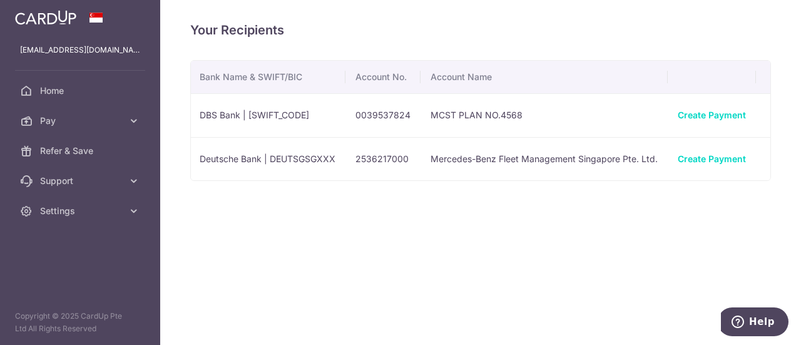
scroll to position [0, 404]
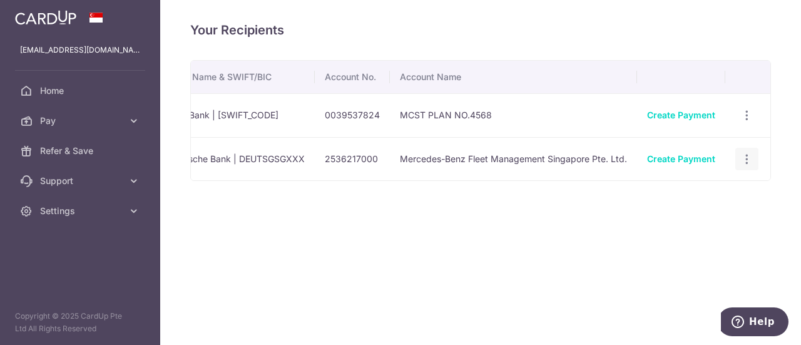
click at [745, 161] on icon "button" at bounding box center [746, 159] width 13 height 13
click at [687, 196] on span "View/Edit" at bounding box center [705, 193] width 85 height 15
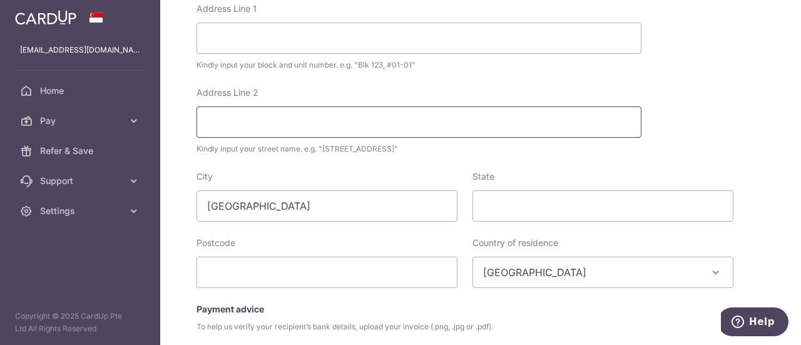
scroll to position [595, 0]
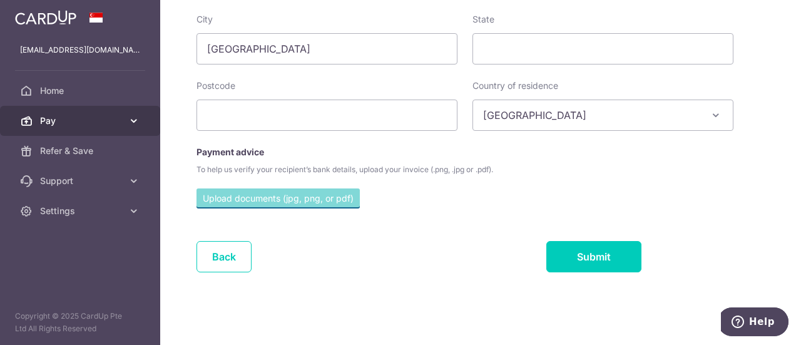
click at [96, 110] on link "Pay" at bounding box center [80, 121] width 160 height 30
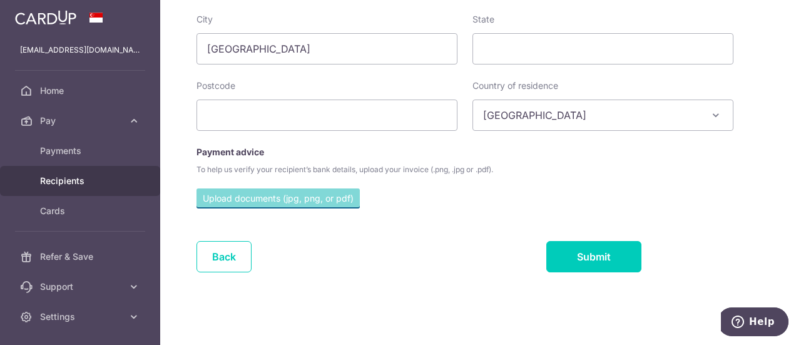
click at [75, 186] on span "Recipients" at bounding box center [81, 181] width 83 height 13
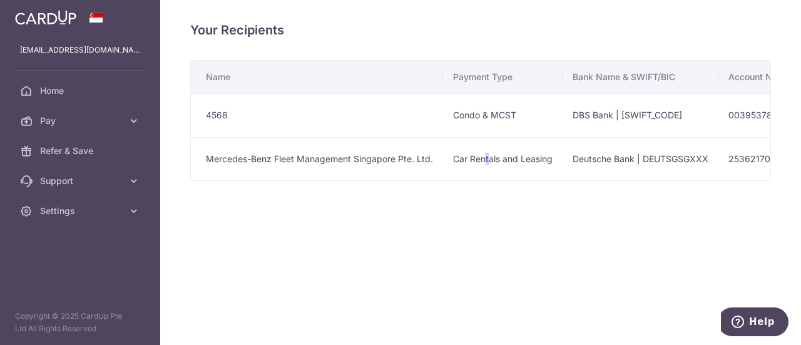
drag, startPoint x: 483, startPoint y: 179, endPoint x: 489, endPoint y: 177, distance: 6.5
click at [489, 177] on td "Car Rentals and Leasing" at bounding box center [503, 159] width 120 height 44
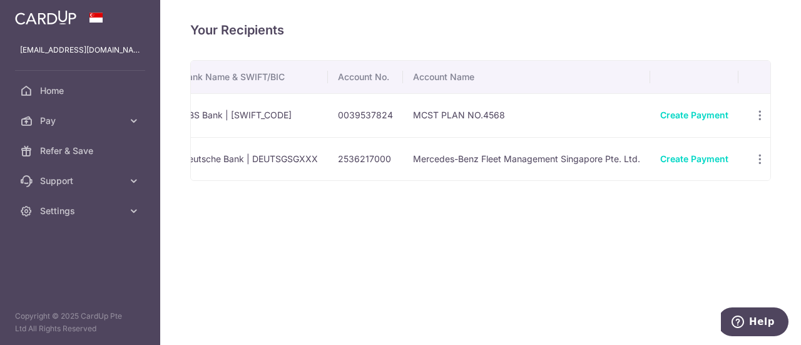
scroll to position [0, 404]
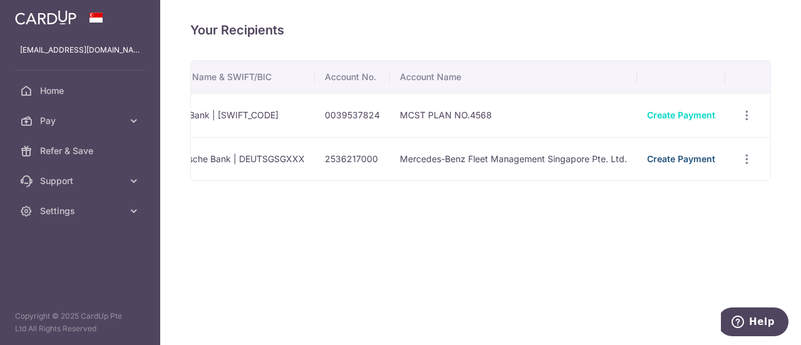
click at [687, 160] on link "Create Payment" at bounding box center [681, 158] width 68 height 11
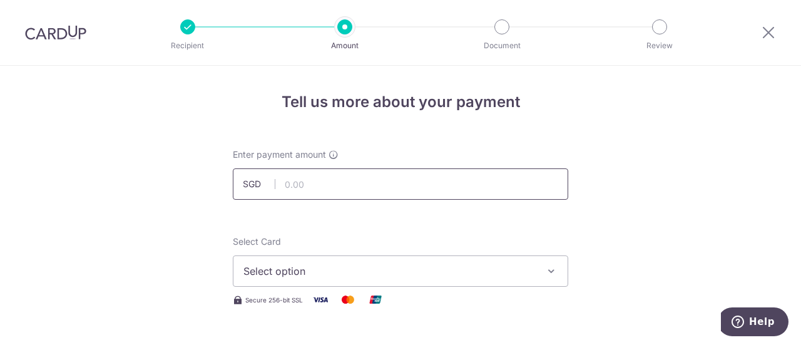
click at [298, 184] on input "text" at bounding box center [400, 183] width 335 height 31
type input "4,900.00"
click at [304, 272] on span "Select option" at bounding box center [389, 270] width 292 height 15
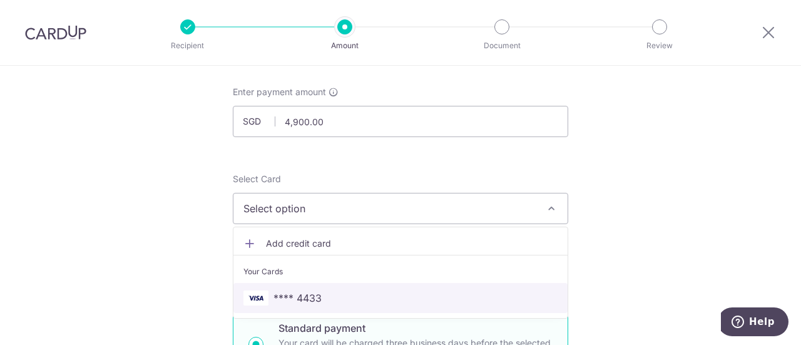
click at [305, 287] on link "**** 4433" at bounding box center [400, 298] width 334 height 30
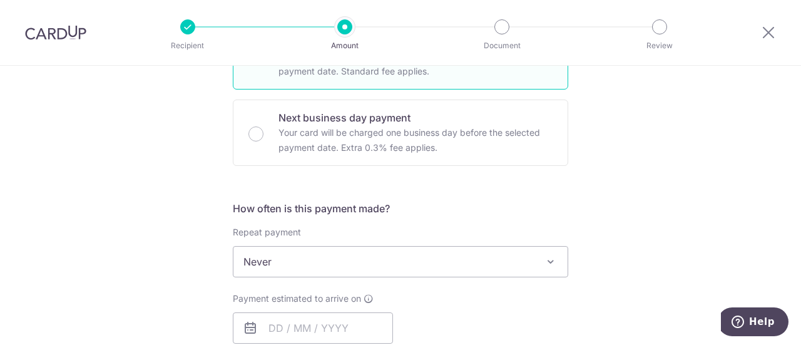
scroll to position [438, 0]
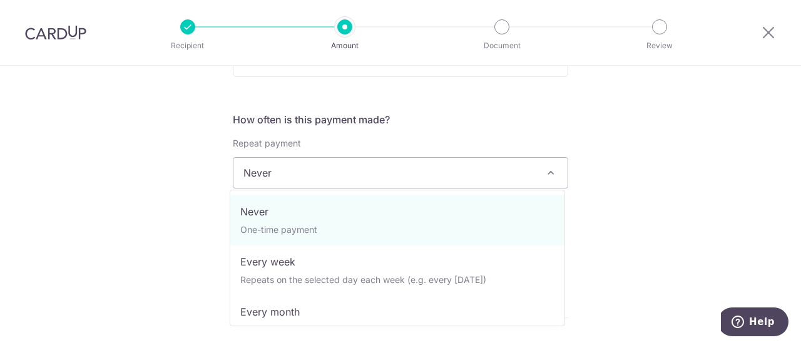
click at [267, 169] on span "Never" at bounding box center [400, 173] width 334 height 30
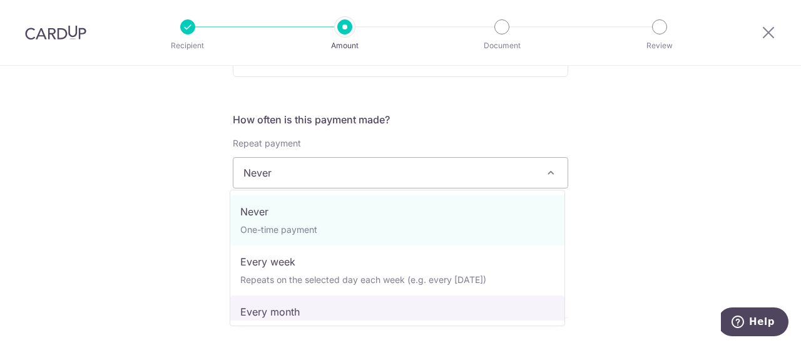
select select "3"
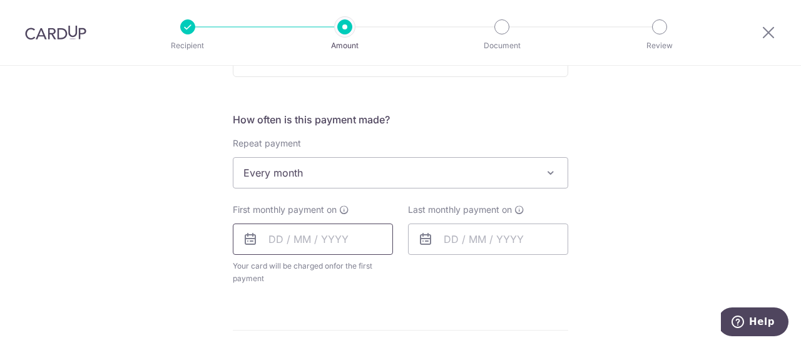
click at [303, 243] on input "text" at bounding box center [313, 238] width 160 height 31
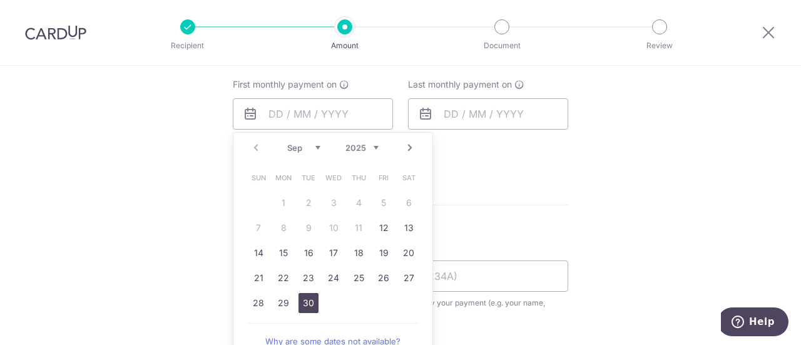
click at [298, 304] on link "30" at bounding box center [308, 303] width 20 height 20
type input "[DATE]"
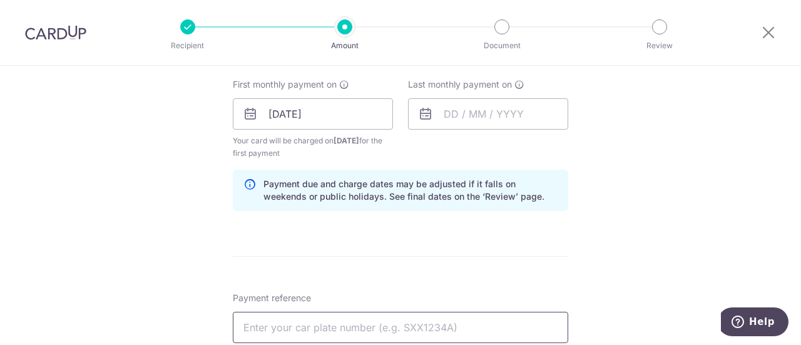
scroll to position [688, 0]
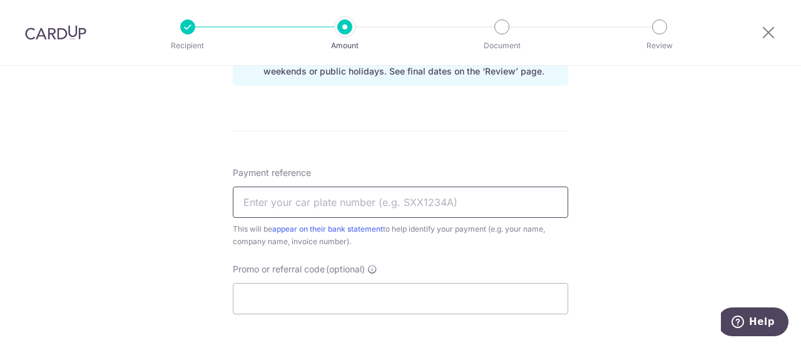
click at [370, 196] on input "Payment reference" at bounding box center [400, 201] width 335 height 31
type input "SKN7773C"
click at [333, 310] on input "Promo or referral code (optional)" at bounding box center [400, 298] width 335 height 31
click at [325, 296] on input "Promo or referral code (optional)" at bounding box center [400, 298] width 335 height 31
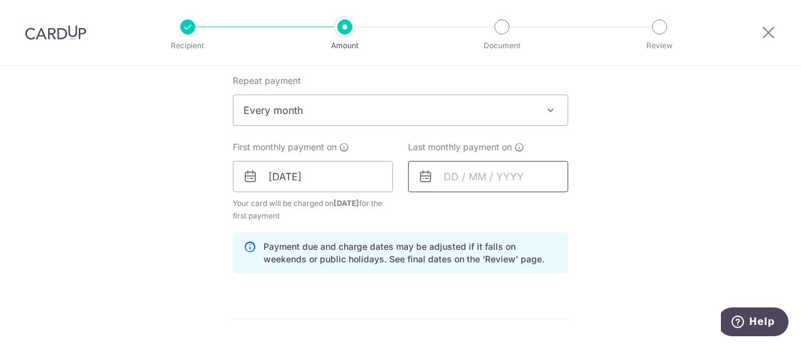
click at [487, 166] on input "text" at bounding box center [488, 176] width 160 height 31
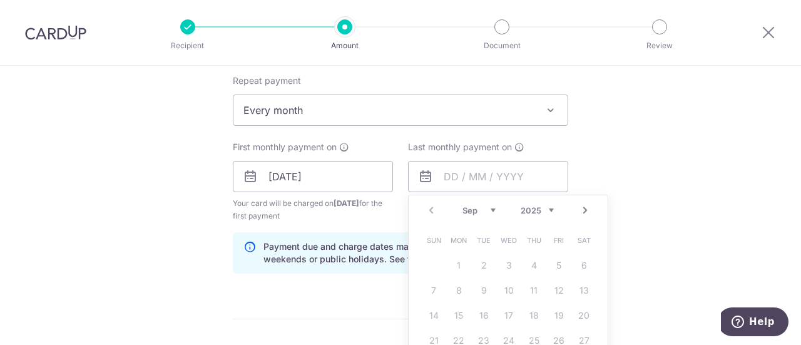
click at [579, 215] on link "Next" at bounding box center [585, 210] width 15 height 15
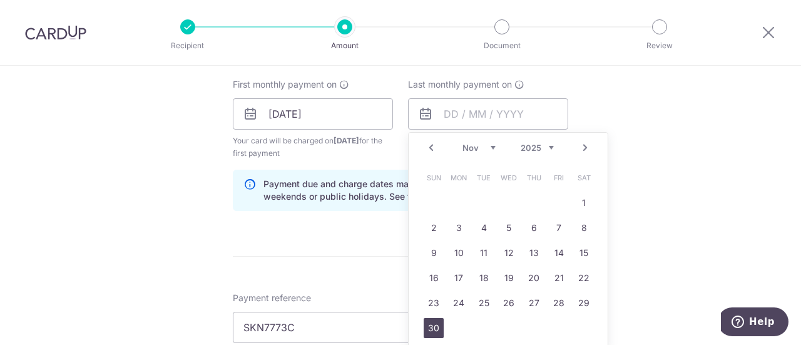
click at [427, 330] on link "30" at bounding box center [434, 328] width 20 height 20
type input "[DATE]"
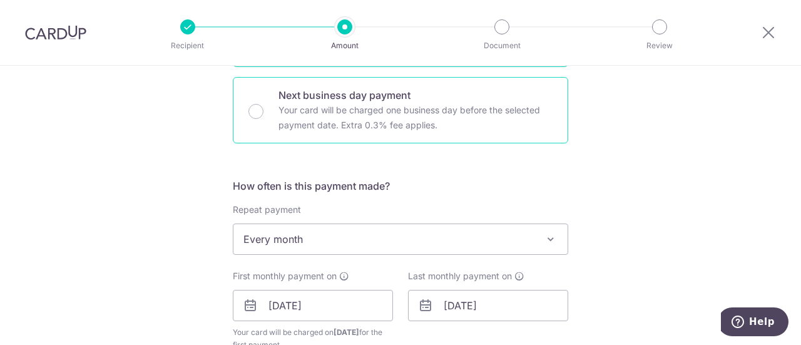
scroll to position [688, 0]
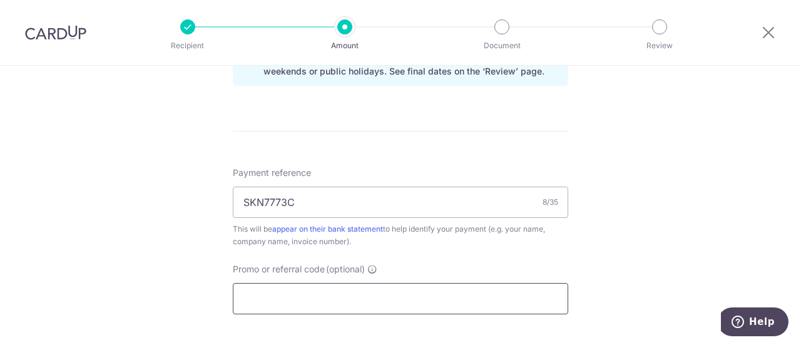
click at [386, 300] on input "Promo or referral code (optional)" at bounding box center [400, 298] width 335 height 31
paste input "3HOME25R"
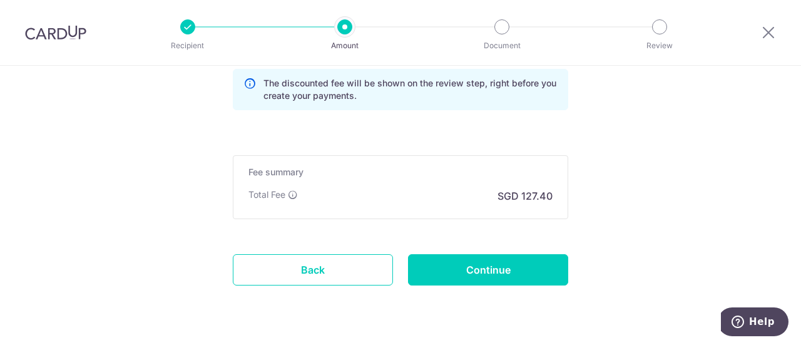
scroll to position [563, 0]
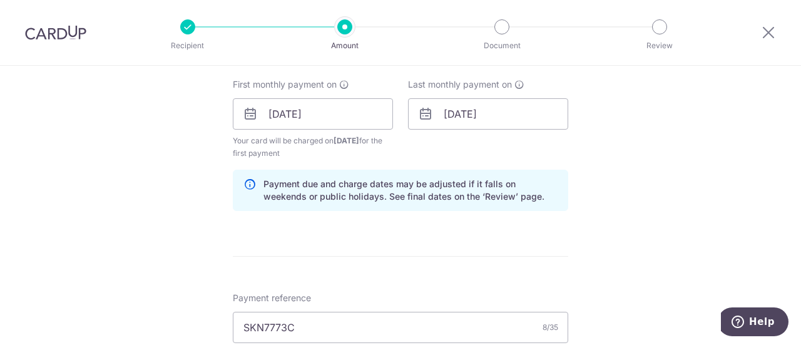
type input "3HOME25R"
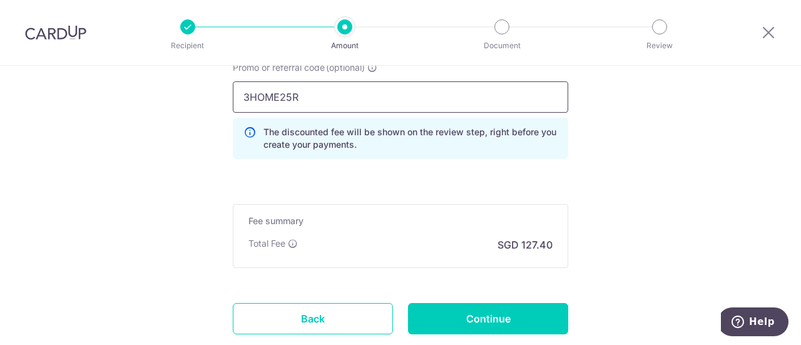
scroll to position [969, 0]
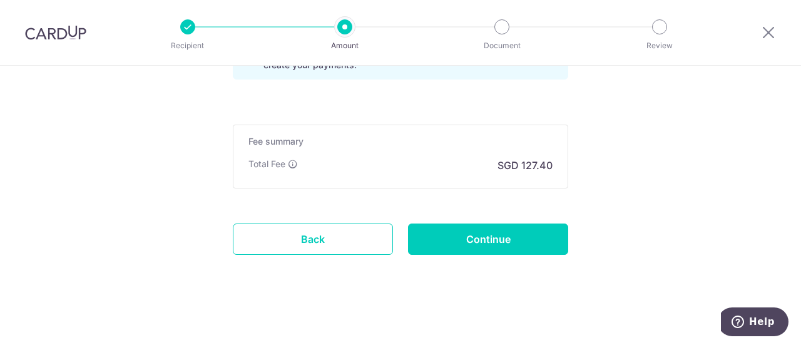
click at [777, 36] on div at bounding box center [768, 32] width 65 height 65
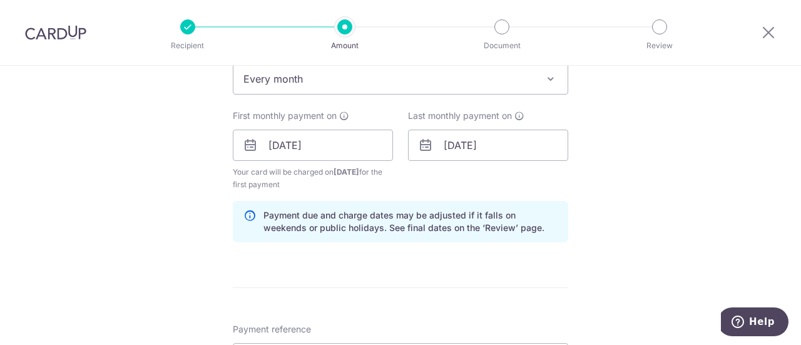
scroll to position [531, 0]
click at [470, 150] on input "[DATE]" at bounding box center [488, 145] width 160 height 31
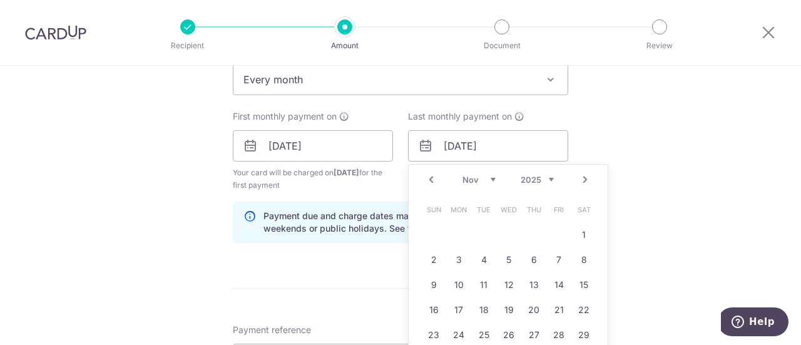
click at [488, 176] on select "Sep Oct Nov Dec" at bounding box center [478, 180] width 33 height 10
click at [476, 308] on link "23" at bounding box center [484, 310] width 20 height 20
type input "23/12/2025"
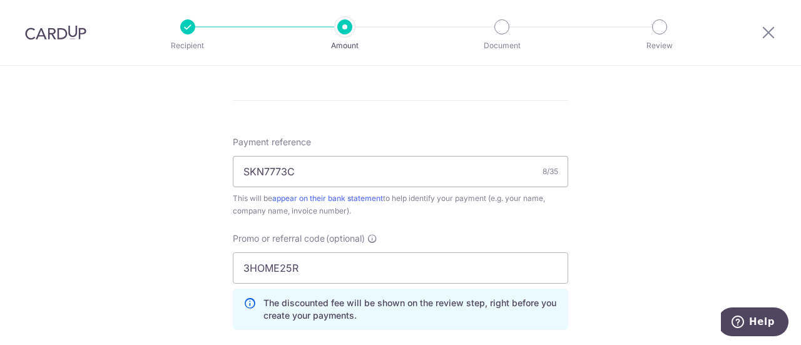
scroll to position [969, 0]
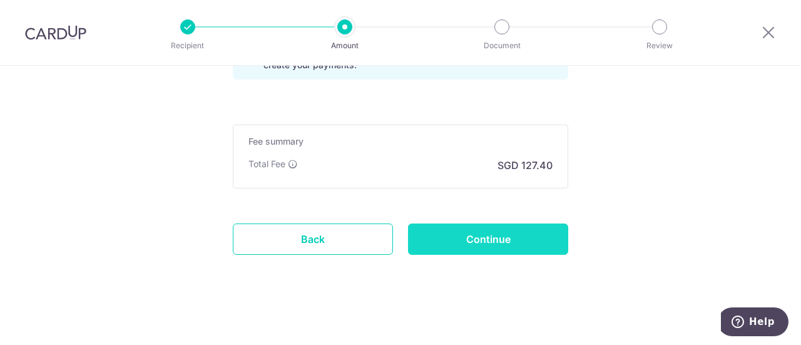
click at [509, 235] on input "Continue" at bounding box center [488, 238] width 160 height 31
type input "Create Schedule"
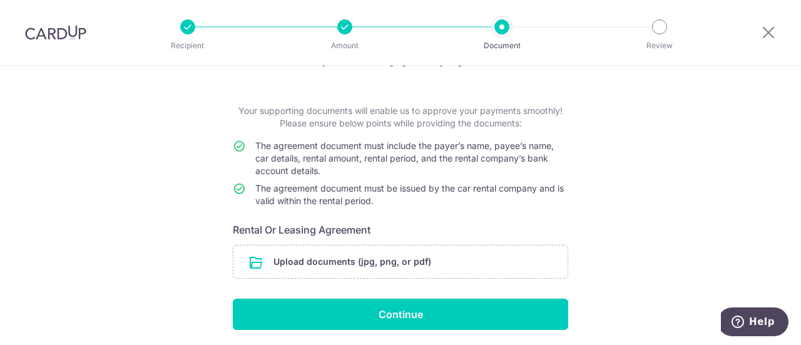
scroll to position [86, 0]
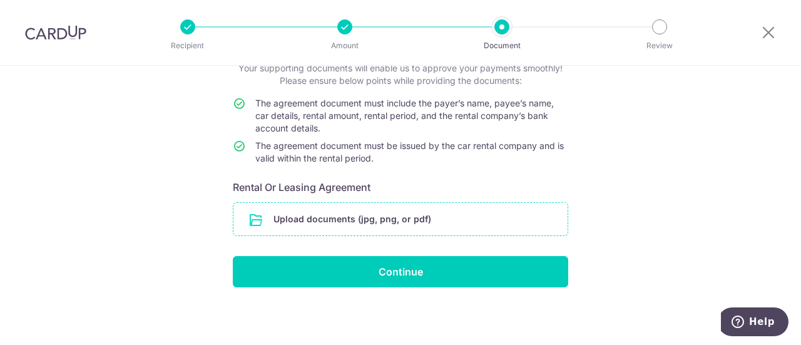
click at [413, 231] on input "file" at bounding box center [400, 219] width 334 height 33
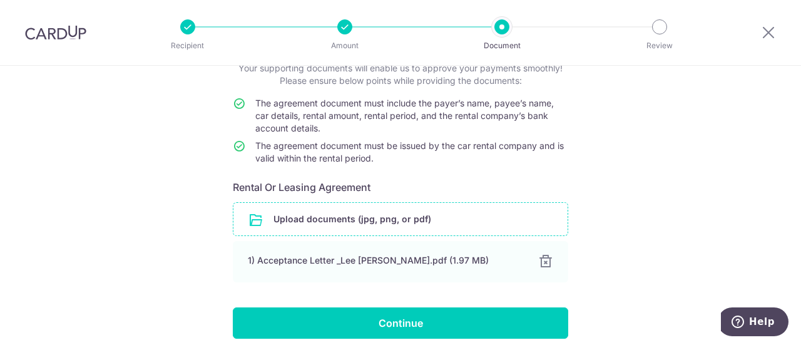
click at [333, 215] on input "file" at bounding box center [400, 219] width 334 height 33
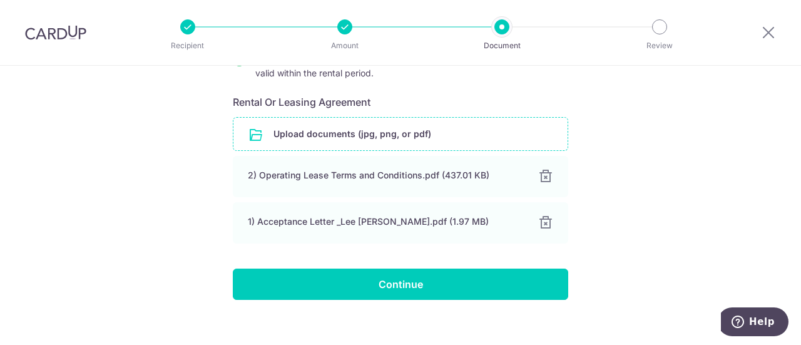
scroll to position [184, 0]
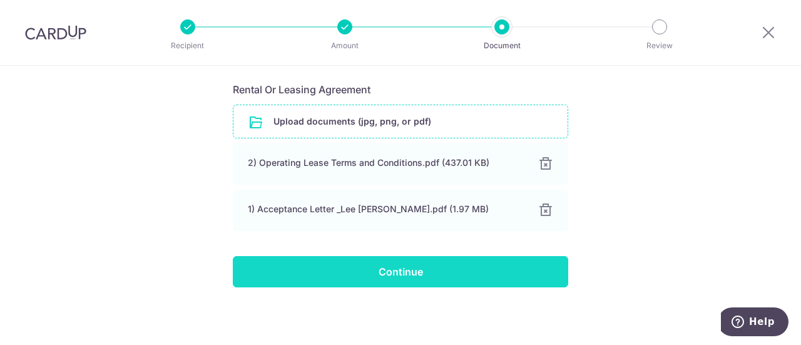
click at [383, 266] on input "Continue" at bounding box center [400, 271] width 335 height 31
